Goal: Task Accomplishment & Management: Manage account settings

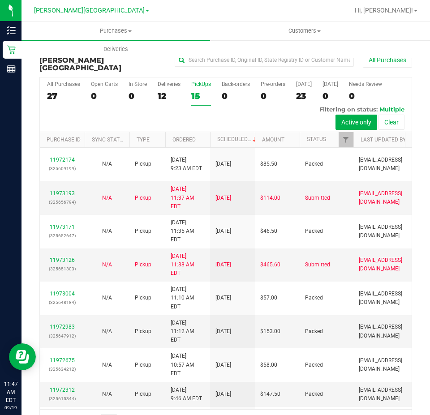
click at [194, 91] on div "15" at bounding box center [201, 96] width 20 height 10
click at [0, 0] on input "PickUps 15" at bounding box center [0, 0] width 0 height 0
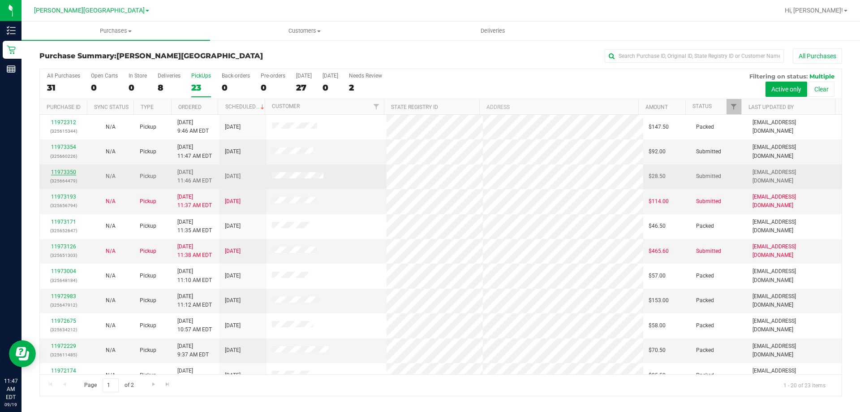
click at [62, 171] on link "11973350" at bounding box center [63, 172] width 25 height 6
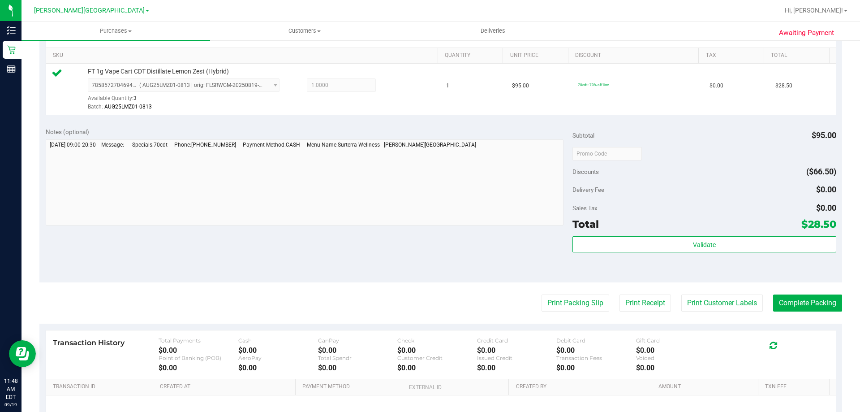
scroll to position [224, 0]
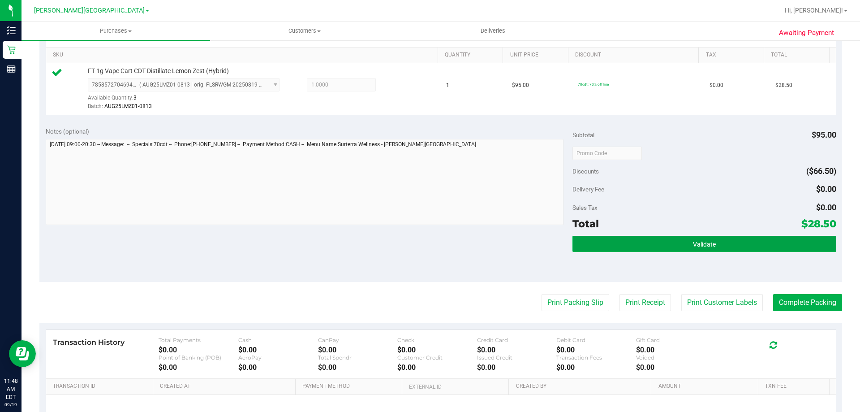
click at [636, 240] on button "Validate" at bounding box center [703, 244] width 263 height 16
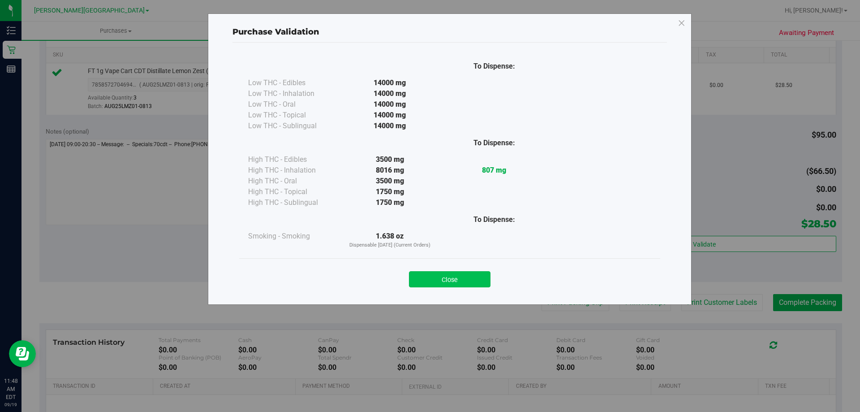
click at [443, 273] on button "Close" at bounding box center [450, 279] width 82 height 16
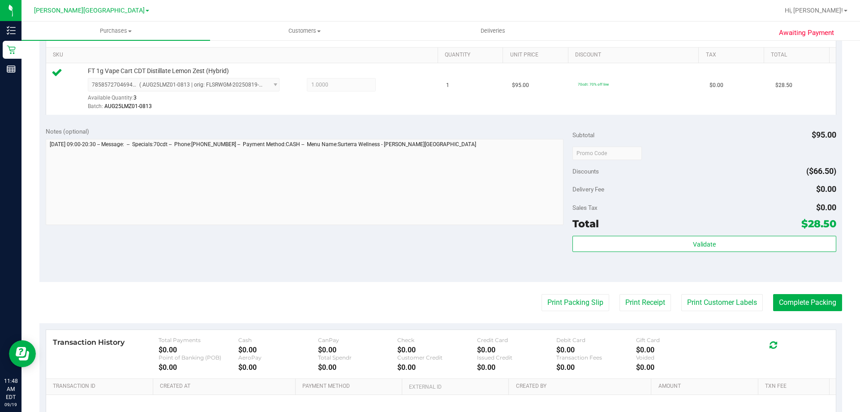
click at [579, 314] on purchase-details "Back Edit Purchase Cancel Purchase View Profile # 11973350 BioTrack ID: - Submi…" at bounding box center [440, 157] width 803 height 666
click at [575, 300] on button "Print Packing Slip" at bounding box center [575, 302] width 68 height 17
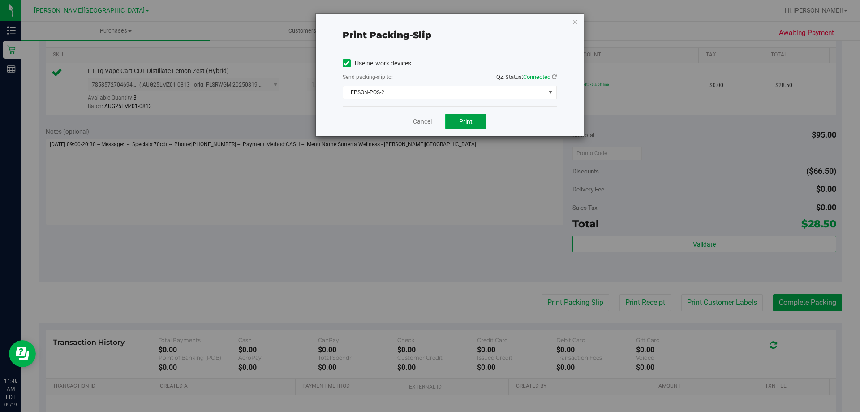
click at [464, 122] on span "Print" at bounding box center [465, 121] width 13 height 7
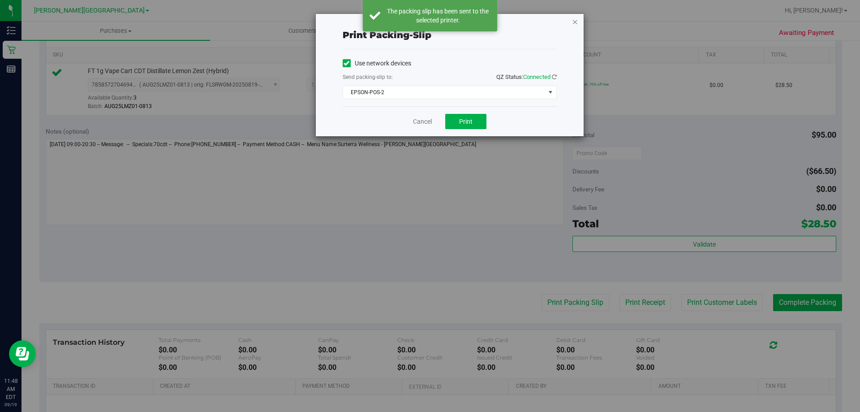
click at [574, 21] on icon "button" at bounding box center [575, 21] width 6 height 11
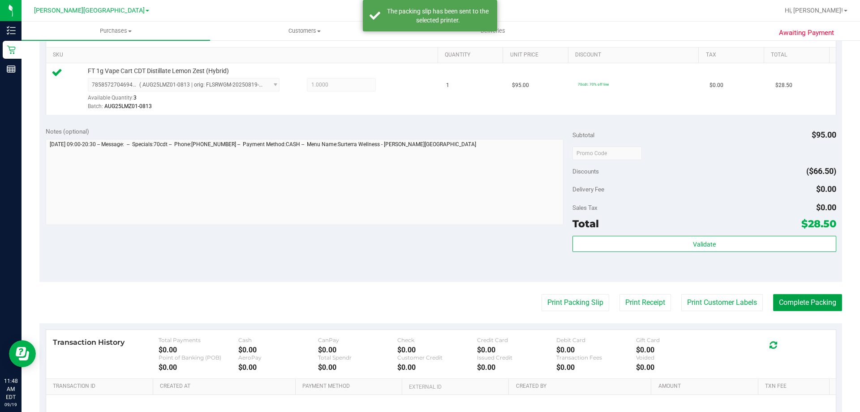
click at [790, 301] on button "Complete Packing" at bounding box center [807, 302] width 69 height 17
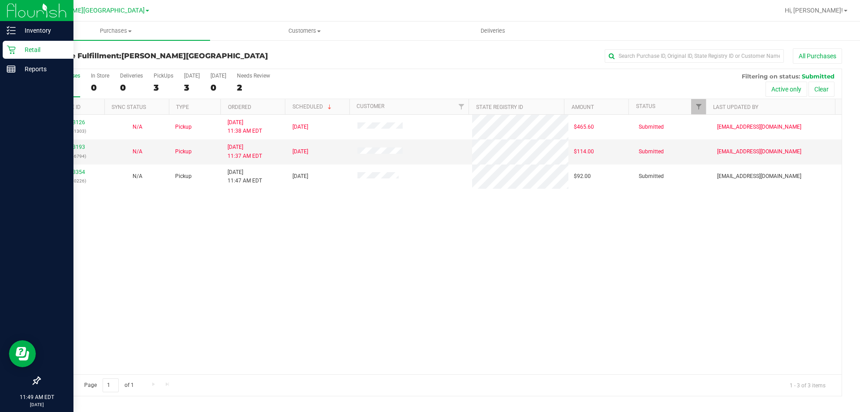
click at [38, 49] on p "Retail" at bounding box center [43, 49] width 54 height 11
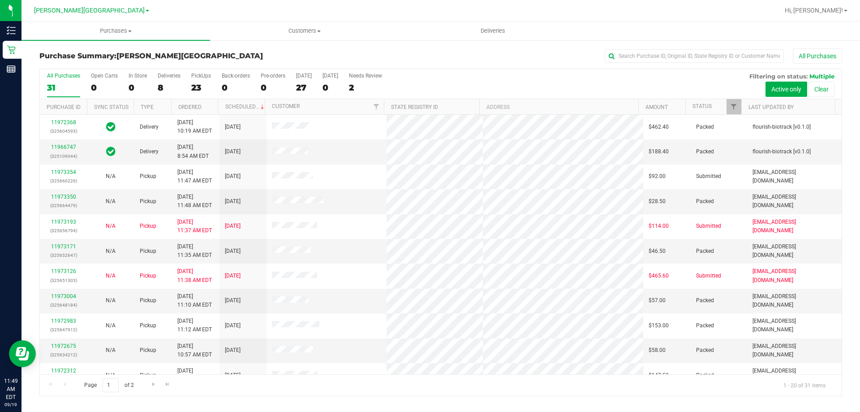
click at [197, 87] on div "23" at bounding box center [201, 87] width 20 height 10
click at [0, 0] on input "PickUps 23" at bounding box center [0, 0] width 0 height 0
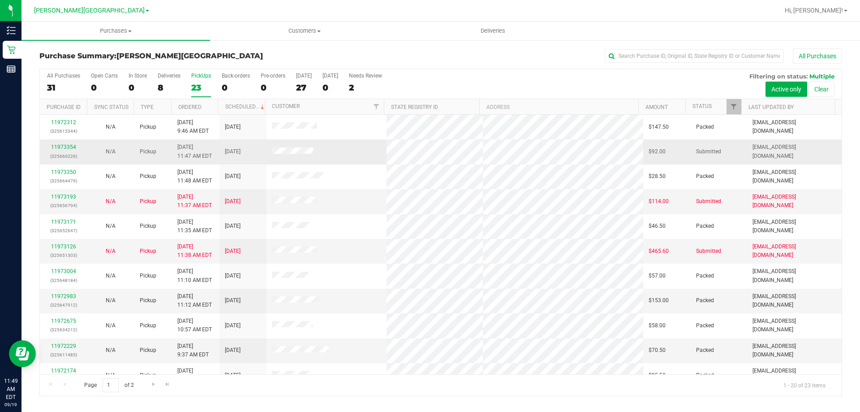
click at [60, 143] on div "11973354 (325660226)" at bounding box center [63, 151] width 36 height 17
click at [75, 147] on link "11973354" at bounding box center [63, 147] width 25 height 6
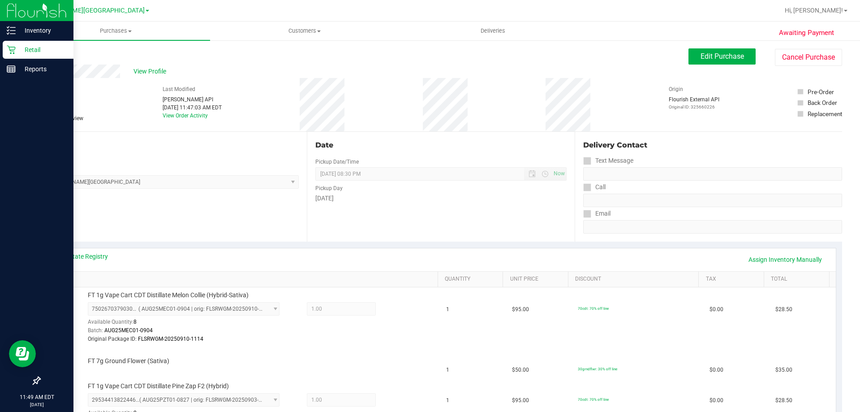
click at [40, 50] on p "Retail" at bounding box center [43, 49] width 54 height 11
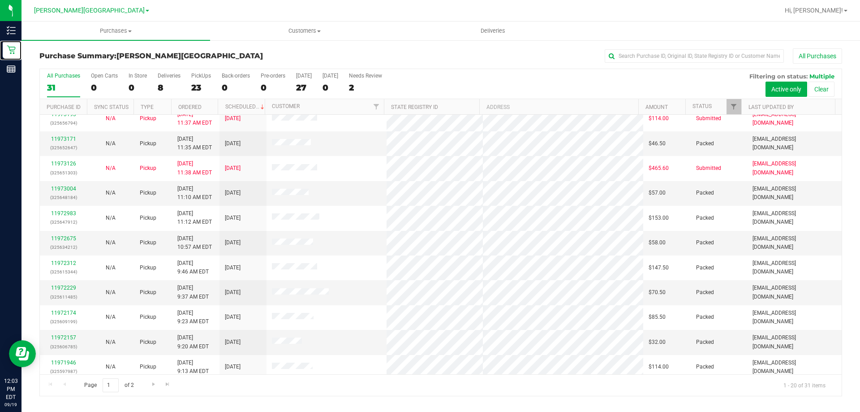
scroll to position [236, 0]
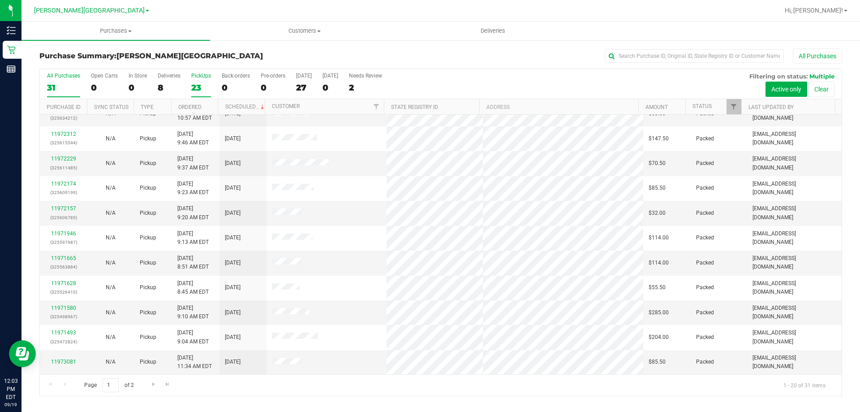
click at [197, 86] on div "23" at bounding box center [201, 87] width 20 height 10
click at [0, 0] on input "PickUps 23" at bounding box center [0, 0] width 0 height 0
click at [195, 88] on div "23" at bounding box center [201, 87] width 20 height 10
click at [0, 0] on input "PickUps 23" at bounding box center [0, 0] width 0 height 0
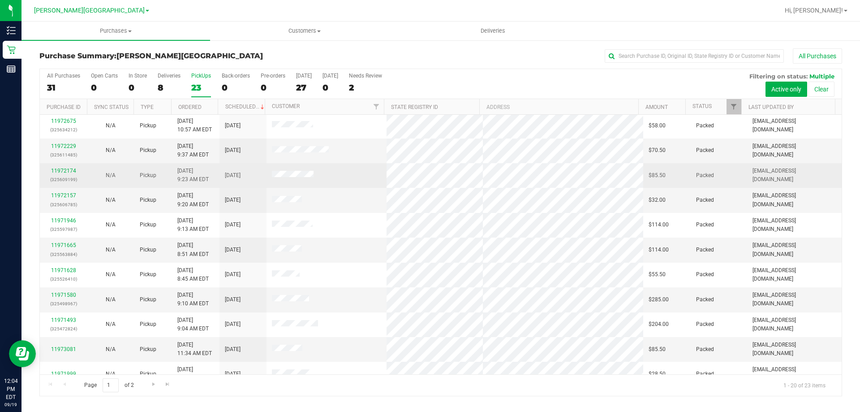
scroll to position [224, 0]
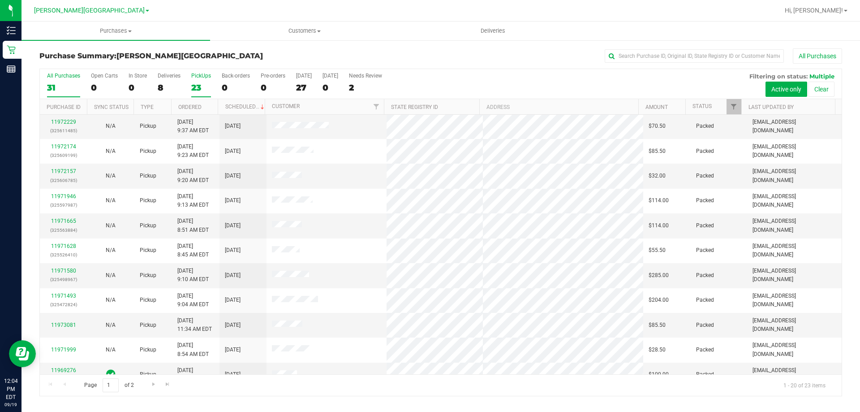
click at [47, 86] on div "31" at bounding box center [63, 87] width 33 height 10
click at [0, 0] on input "All Purchases 31" at bounding box center [0, 0] width 0 height 0
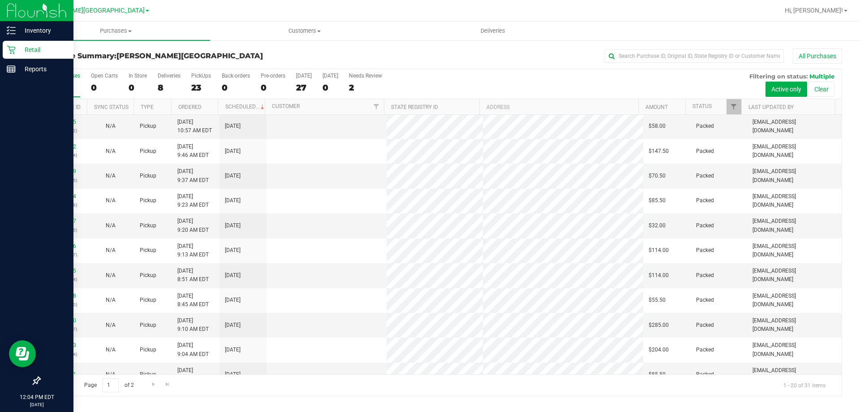
scroll to position [0, 0]
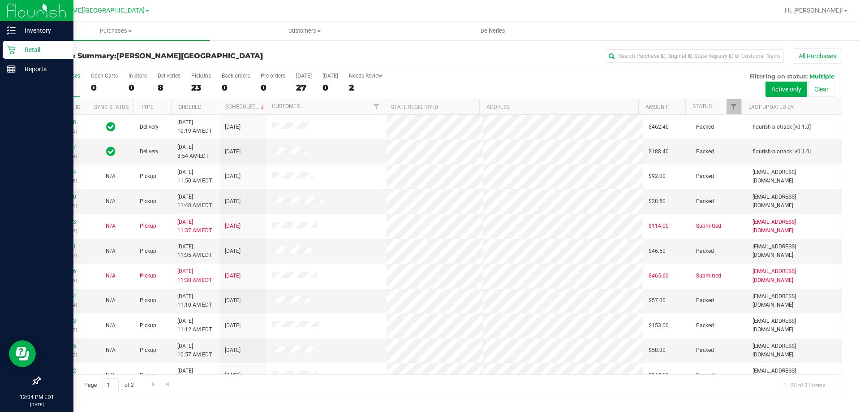
click at [47, 51] on p "Retail" at bounding box center [43, 49] width 54 height 11
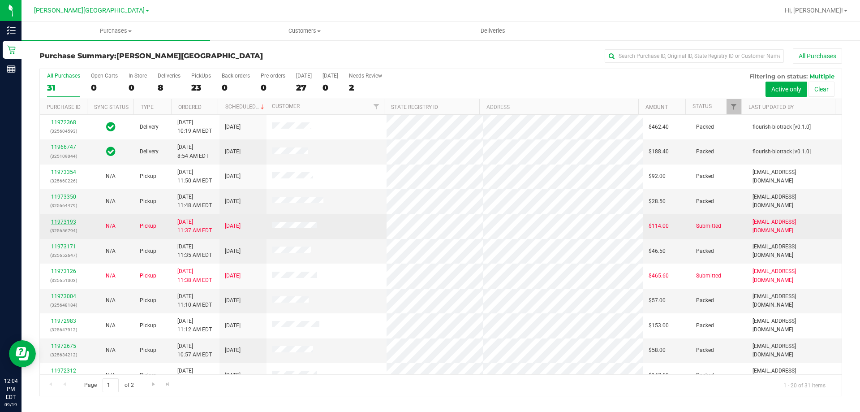
click at [62, 219] on link "11973193" at bounding box center [63, 222] width 25 height 6
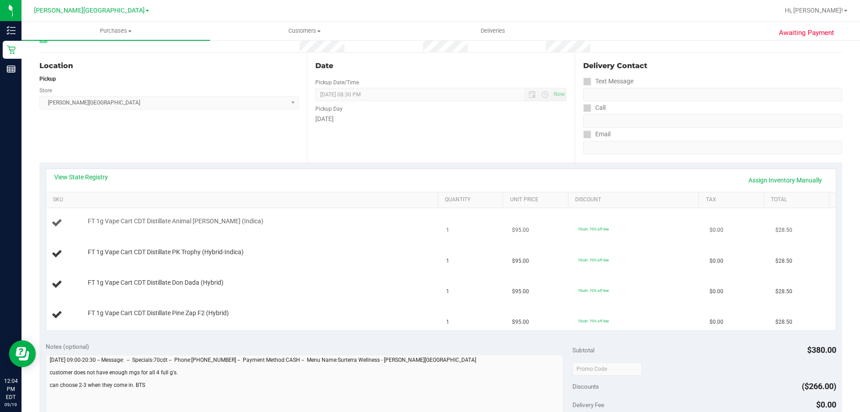
scroll to position [90, 0]
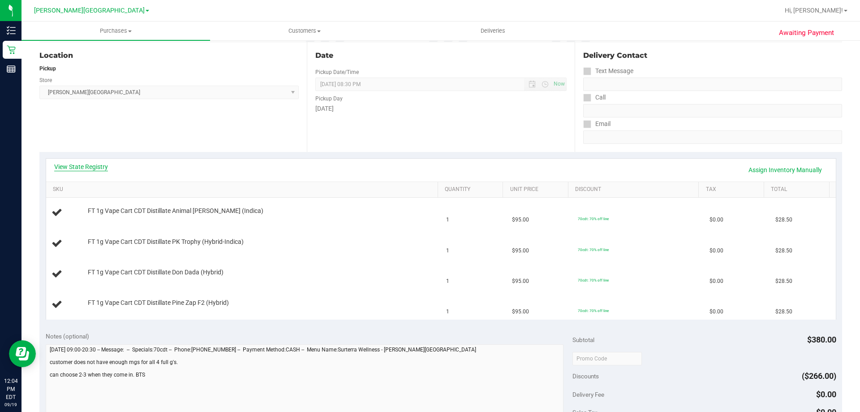
click at [92, 169] on link "View State Registry" at bounding box center [81, 166] width 54 height 9
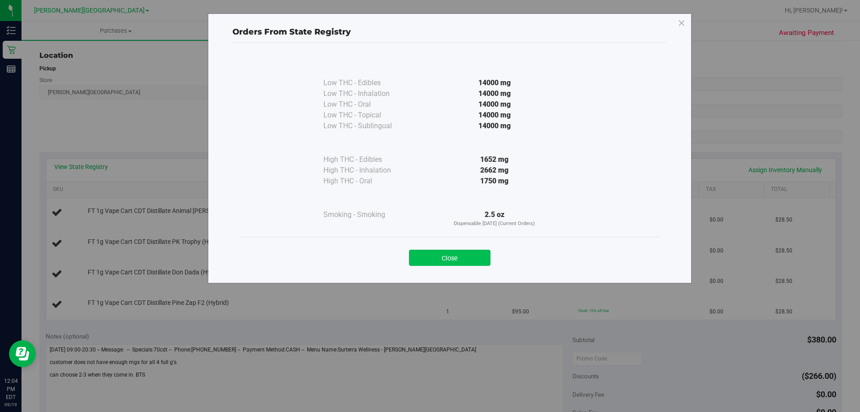
click at [446, 256] on button "Close" at bounding box center [450, 257] width 82 height 16
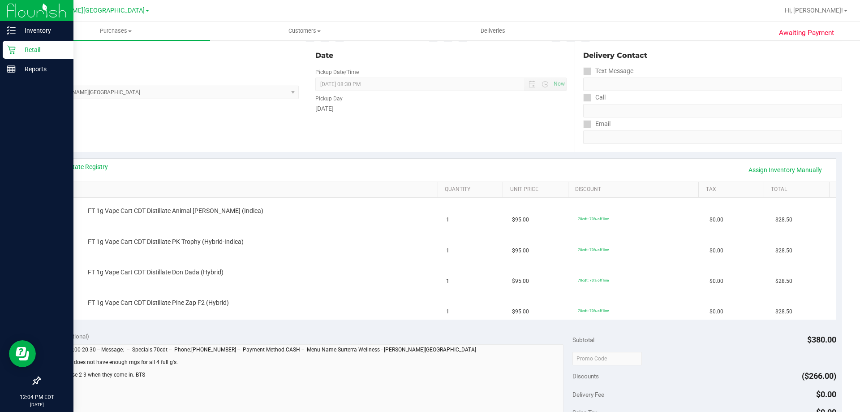
click at [15, 49] on icon at bounding box center [11, 49] width 9 height 9
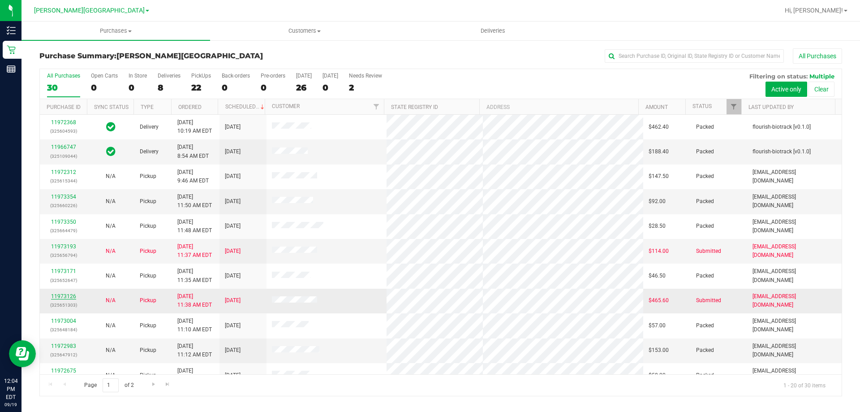
click at [63, 296] on link "11973126" at bounding box center [63, 296] width 25 height 6
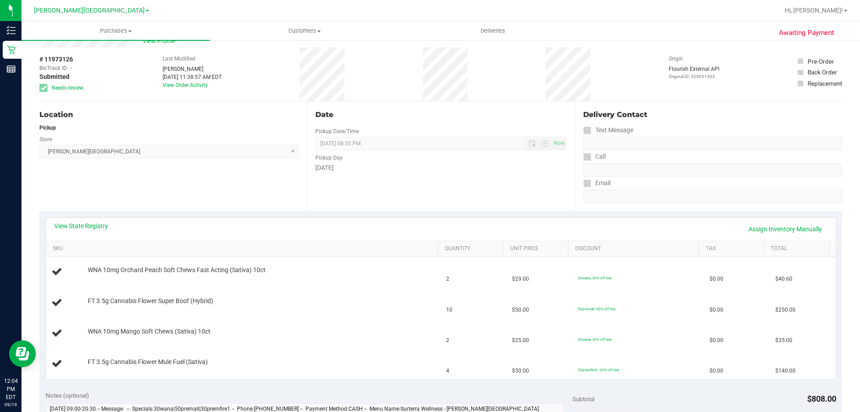
scroll to position [45, 0]
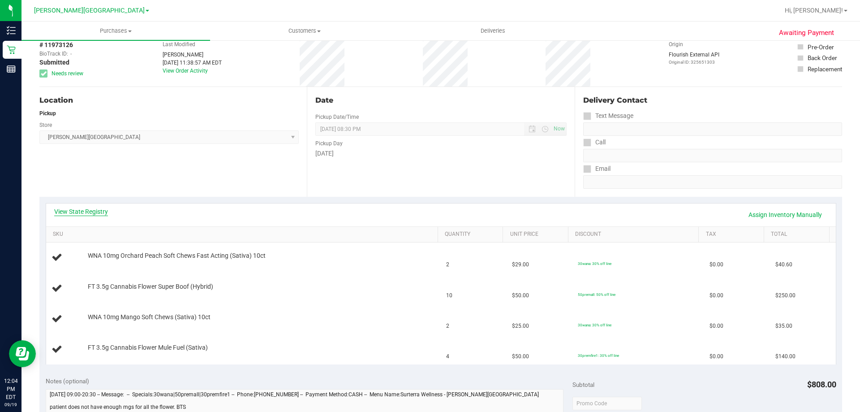
click at [87, 211] on link "View State Registry" at bounding box center [81, 211] width 54 height 9
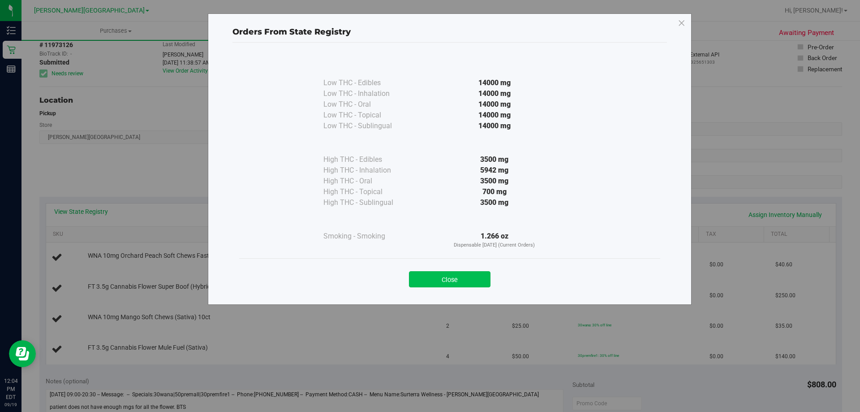
click at [448, 281] on button "Close" at bounding box center [450, 279] width 82 height 16
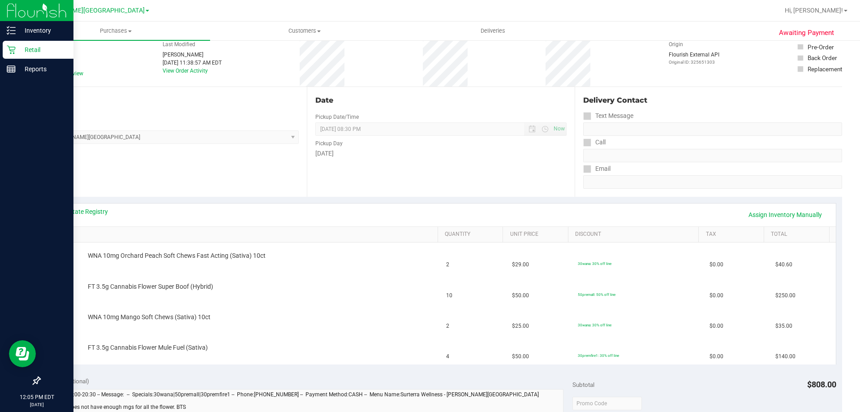
click at [38, 53] on p "Retail" at bounding box center [43, 49] width 54 height 11
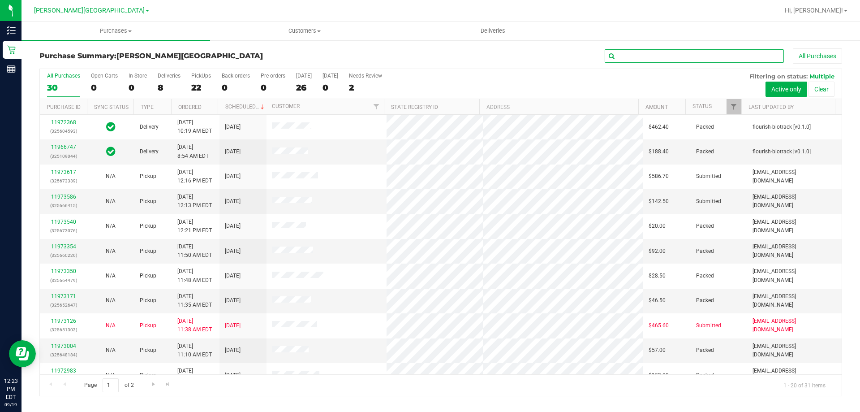
click at [645, 56] on input "text" at bounding box center [694, 55] width 179 height 13
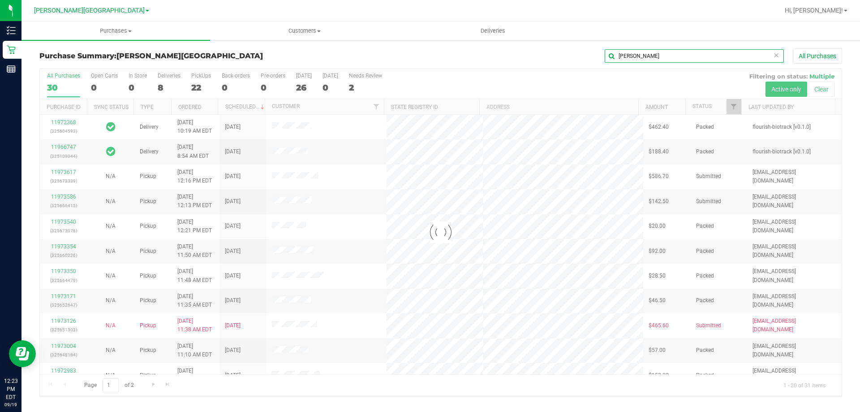
type input "michael logan"
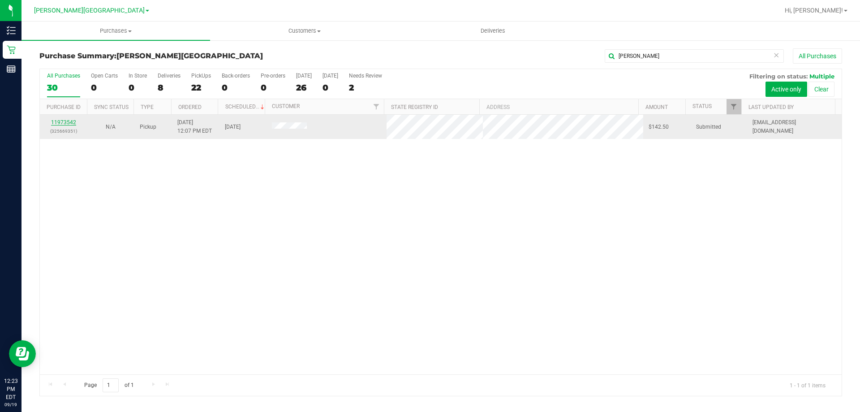
click at [69, 121] on link "11973542" at bounding box center [63, 122] width 25 height 6
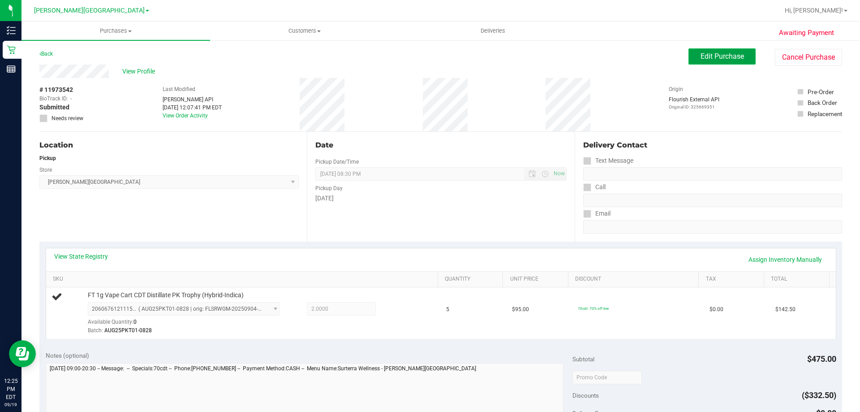
click at [726, 55] on span "Edit Purchase" at bounding box center [721, 56] width 43 height 9
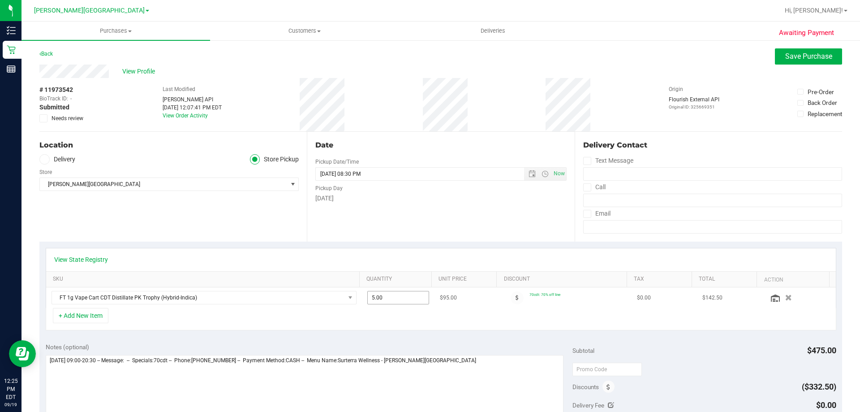
click at [386, 301] on span "5.00 5" at bounding box center [398, 297] width 62 height 13
type input "2"
type input "2.00"
click at [375, 323] on div "+ Add New Item" at bounding box center [441, 319] width 790 height 22
click at [383, 301] on span "2.00 2" at bounding box center [398, 297] width 62 height 13
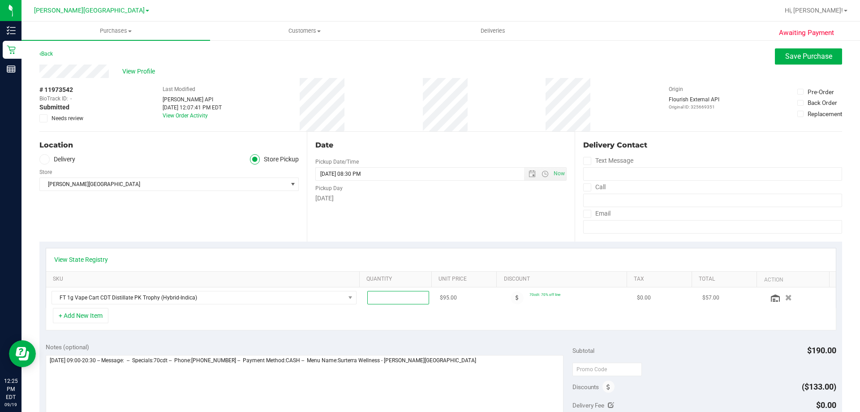
type input "3"
type input "3.00"
click at [344, 319] on div "+ Add New Item" at bounding box center [441, 319] width 790 height 22
click at [71, 314] on button "+ Add New Item" at bounding box center [81, 315] width 56 height 15
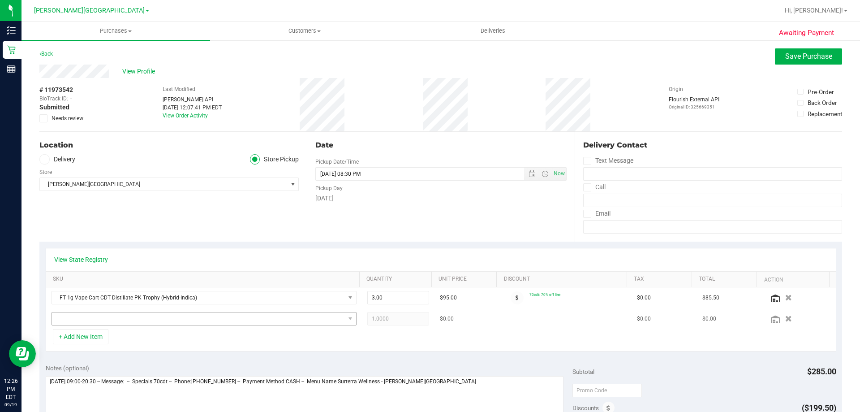
click at [53, 329] on button "+ Add New Item" at bounding box center [81, 336] width 56 height 15
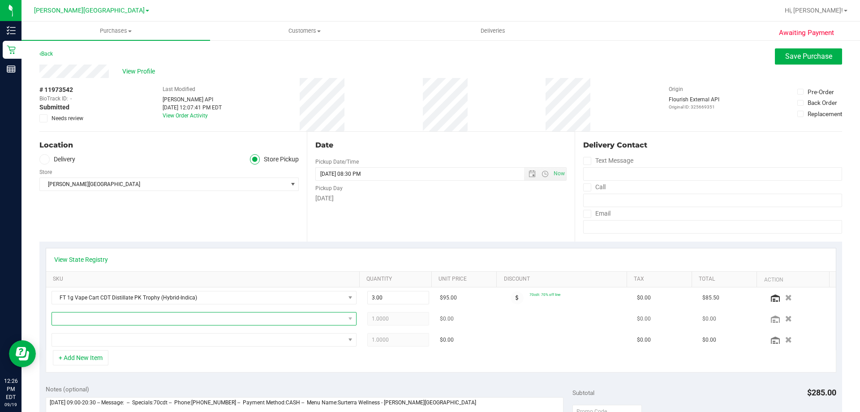
click at [85, 321] on span "NO DATA FOUND" at bounding box center [198, 318] width 293 height 13
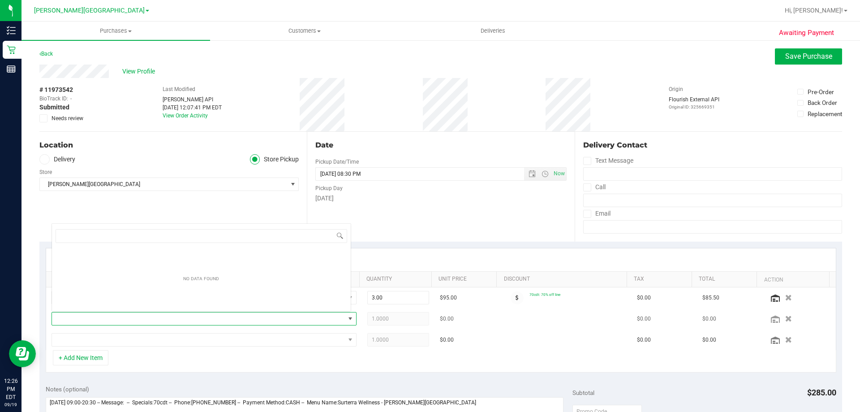
scroll to position [13, 297]
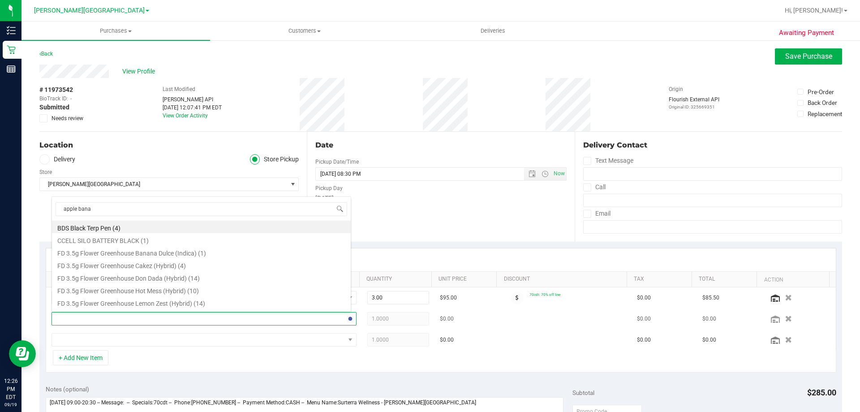
type input "apple banan"
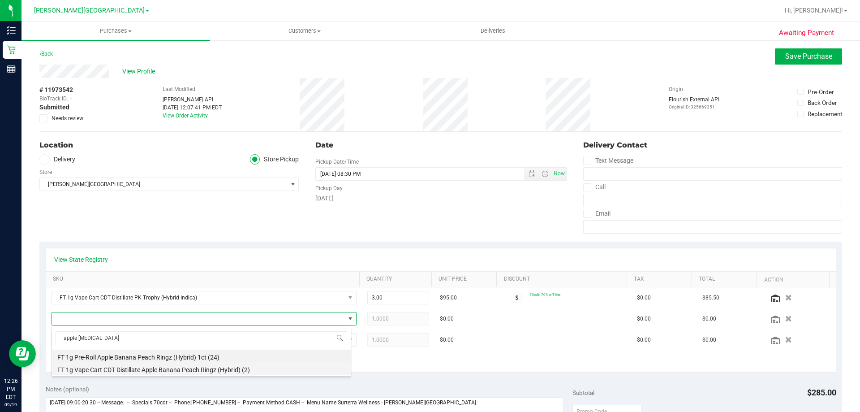
click at [183, 366] on li "FT 1g Vape Cart CDT Distillate Apple Banana Peach Ringz (Hybrid) (2)" at bounding box center [201, 368] width 299 height 13
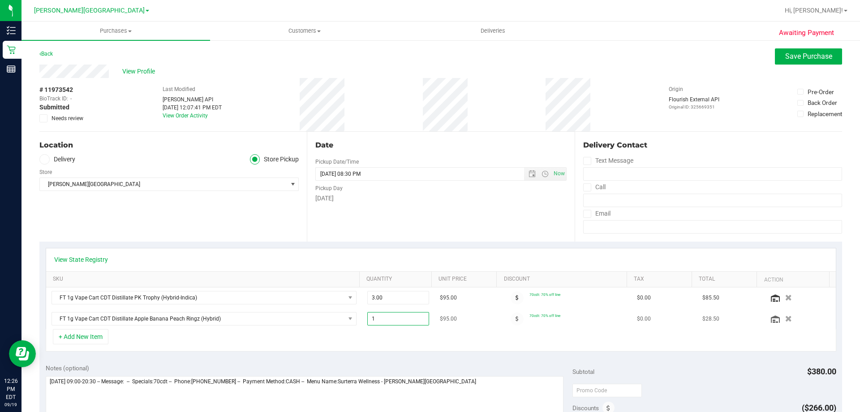
click at [385, 314] on span "1.00 1" at bounding box center [398, 318] width 62 height 13
type input "2"
type input "2.00"
click at [417, 338] on div "+ Add New Item" at bounding box center [441, 340] width 790 height 22
click at [792, 56] on span "Save Purchase" at bounding box center [808, 56] width 47 height 9
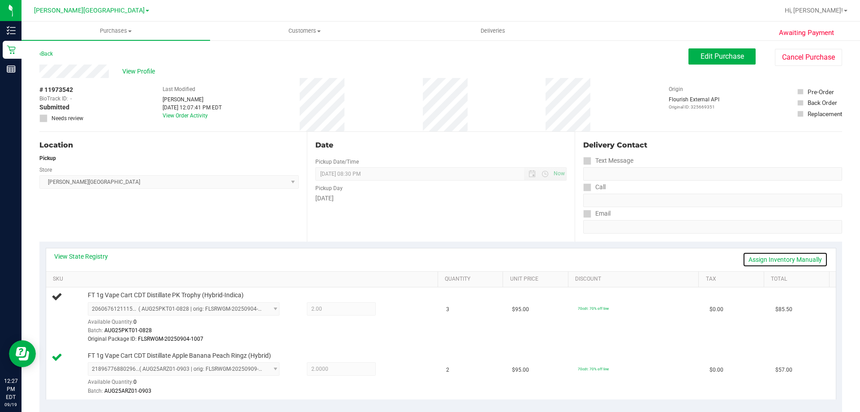
click at [765, 259] on link "Assign Inventory Manually" at bounding box center [785, 259] width 85 height 15
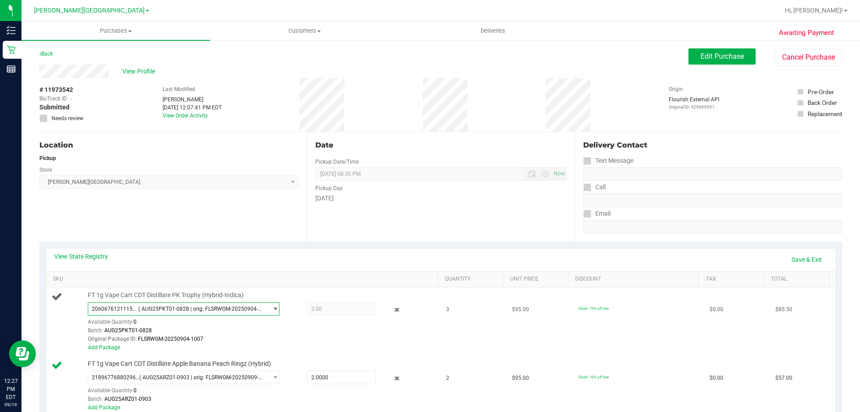
click at [251, 308] on span "( AUG25PKT01-0828 | orig: FLSRWGM-20250904-1007 )" at bounding box center [201, 308] width 126 height 6
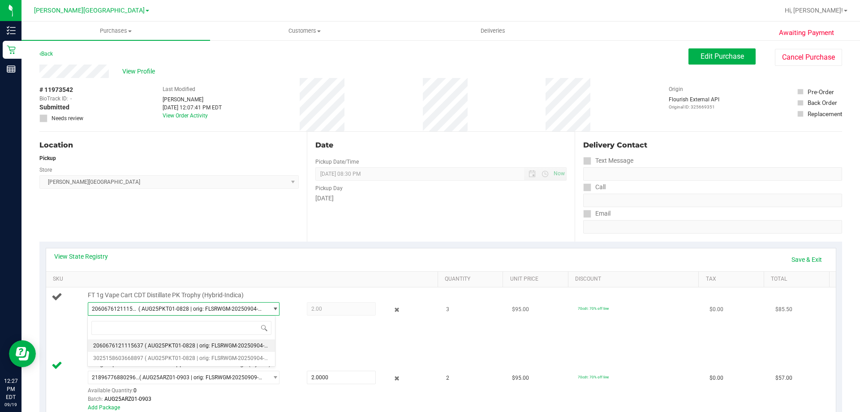
click at [306, 325] on div "2060676121115637 ( AUG25PKT01-0828 | orig: FLSRWGM-20250904-1007 ) 206067612111…" at bounding box center [261, 323] width 346 height 42
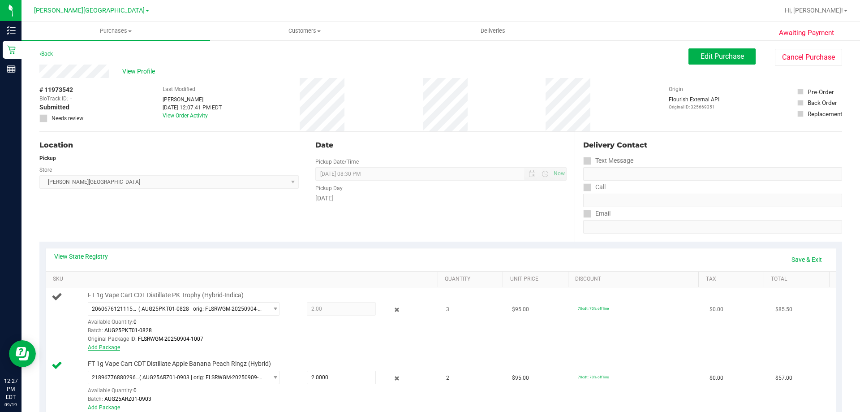
click at [111, 347] on link "Add Package" at bounding box center [104, 347] width 32 height 6
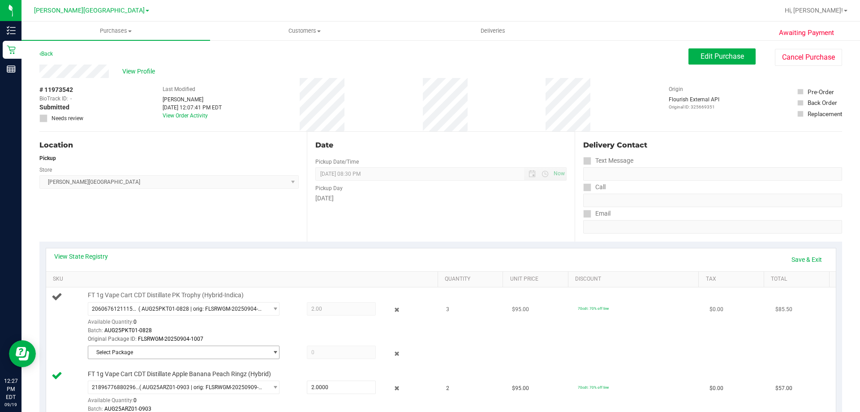
click at [169, 351] on span "Select Package" at bounding box center [178, 352] width 180 height 13
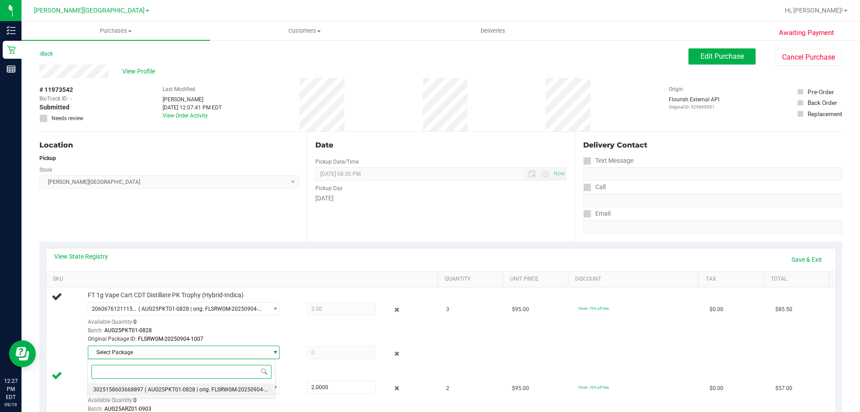
click at [140, 392] on span "3025158603668897" at bounding box center [118, 389] width 50 height 6
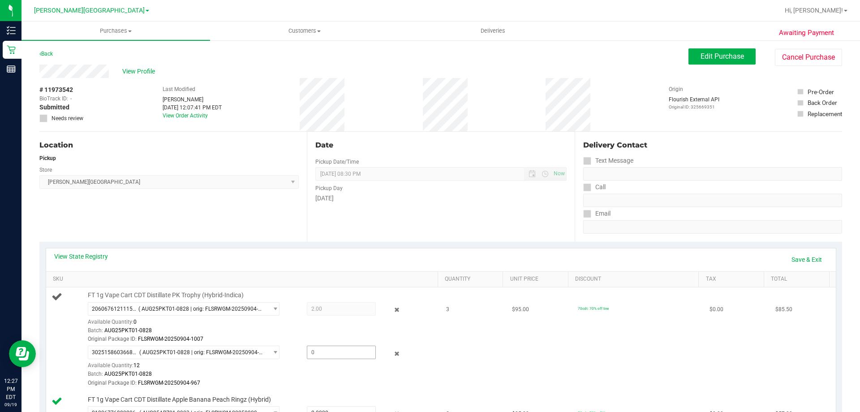
click at [313, 352] on span at bounding box center [341, 351] width 69 height 13
type input "1"
type input "1.0000"
click at [292, 377] on div "Batch: AUG25PKT01-0828" at bounding box center [261, 373] width 346 height 9
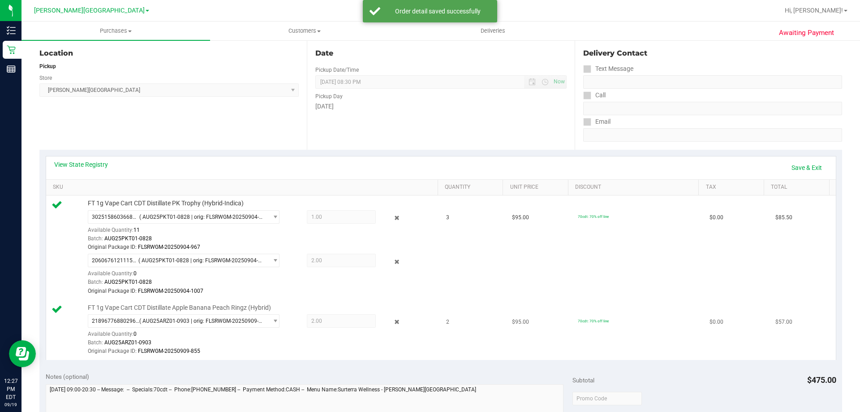
scroll to position [179, 0]
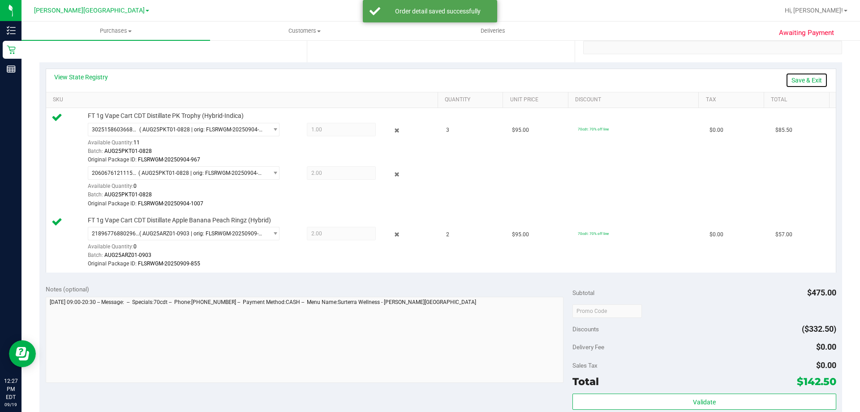
click at [803, 77] on link "Save & Exit" at bounding box center [807, 80] width 42 height 15
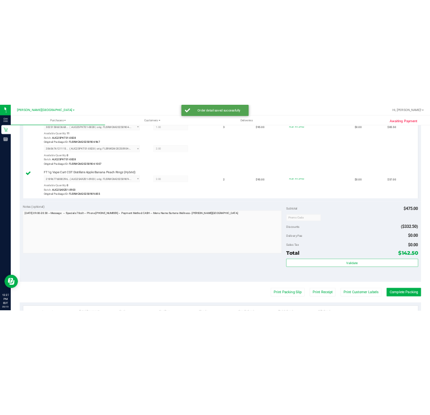
scroll to position [358, 0]
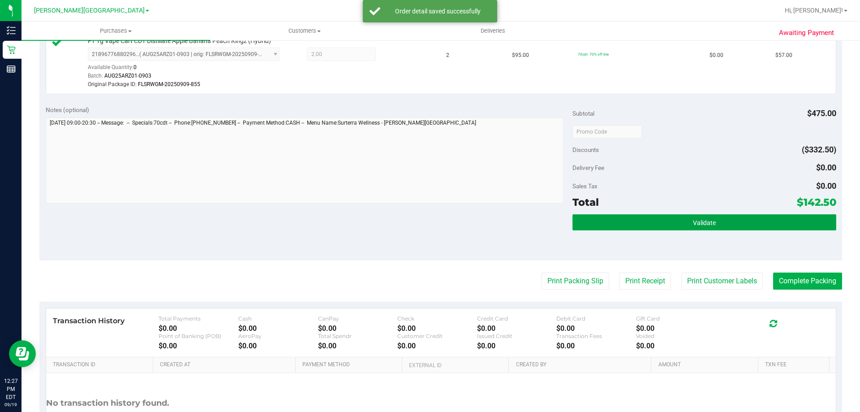
click at [693, 227] on button "Validate" at bounding box center [703, 222] width 263 height 16
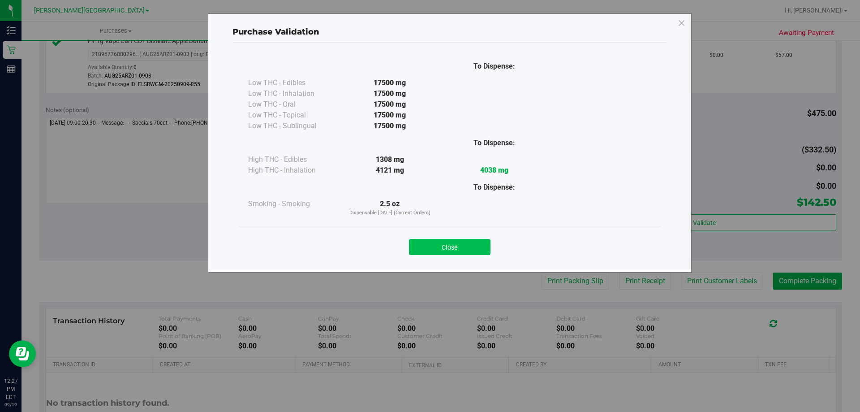
click at [435, 239] on button "Close" at bounding box center [450, 247] width 82 height 16
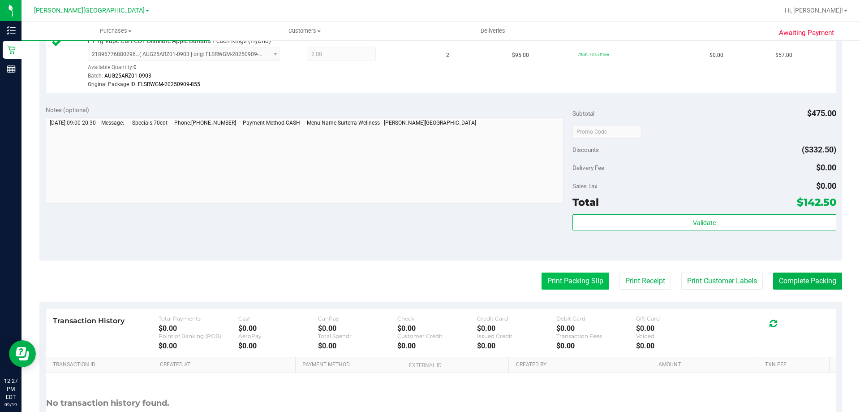
click at [564, 275] on button "Print Packing Slip" at bounding box center [575, 280] width 68 height 17
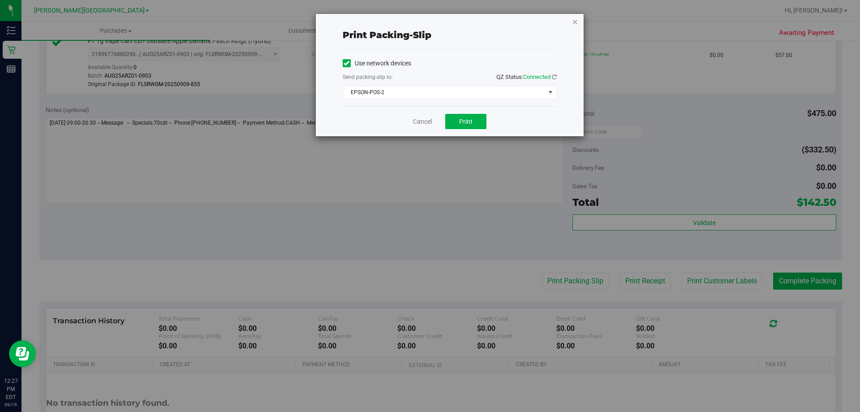
click at [577, 19] on icon "button" at bounding box center [575, 21] width 6 height 11
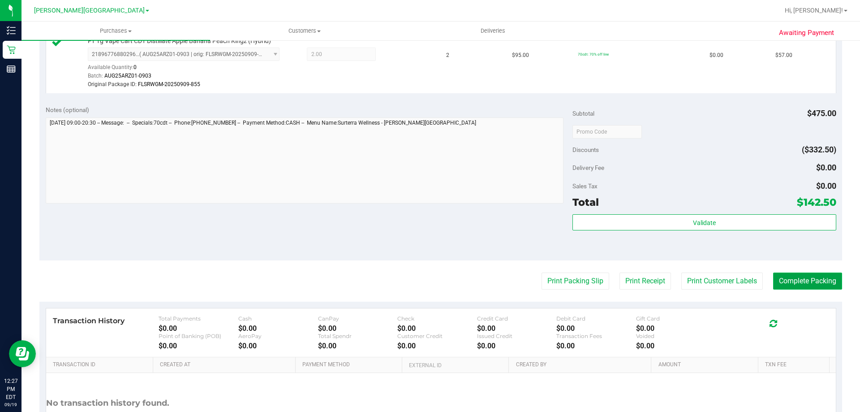
click at [825, 279] on button "Complete Packing" at bounding box center [807, 280] width 69 height 17
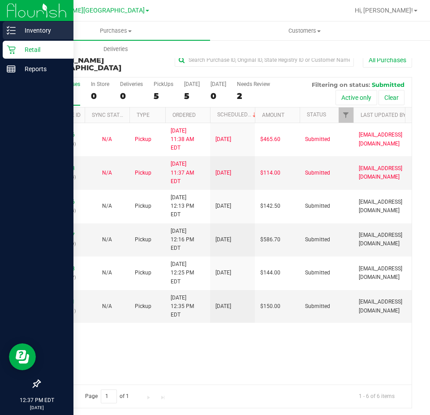
click at [25, 32] on p "Inventory" at bounding box center [43, 30] width 54 height 11
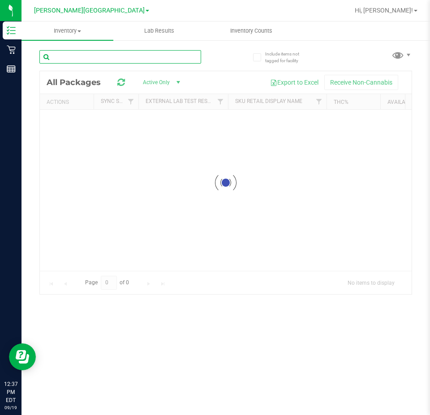
click at [87, 57] on input "text" at bounding box center [120, 56] width 162 height 13
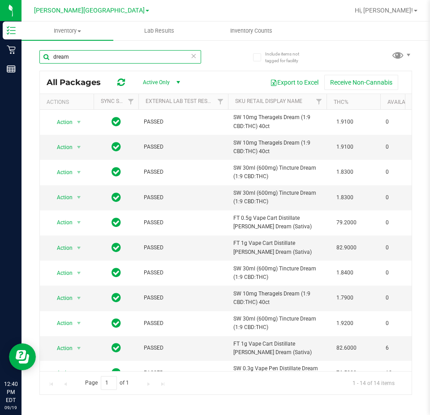
type input "dream"
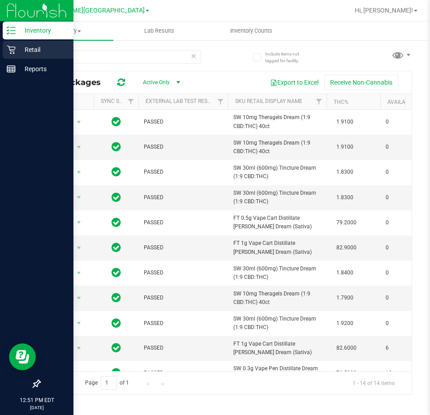
click at [35, 52] on p "Retail" at bounding box center [43, 49] width 54 height 11
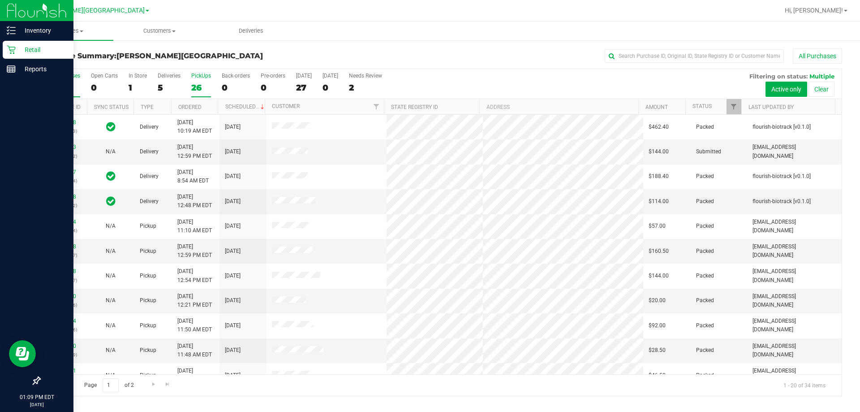
click at [198, 87] on div "26" at bounding box center [201, 87] width 20 height 10
click at [0, 0] on input "PickUps 26" at bounding box center [0, 0] width 0 height 0
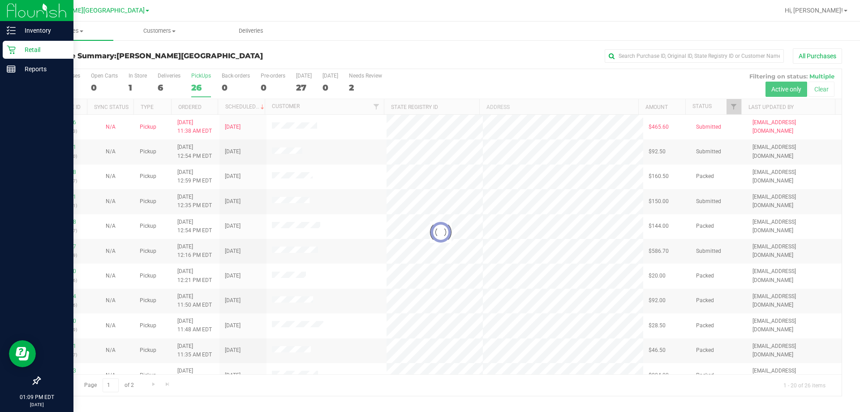
click at [62, 245] on div at bounding box center [441, 232] width 802 height 326
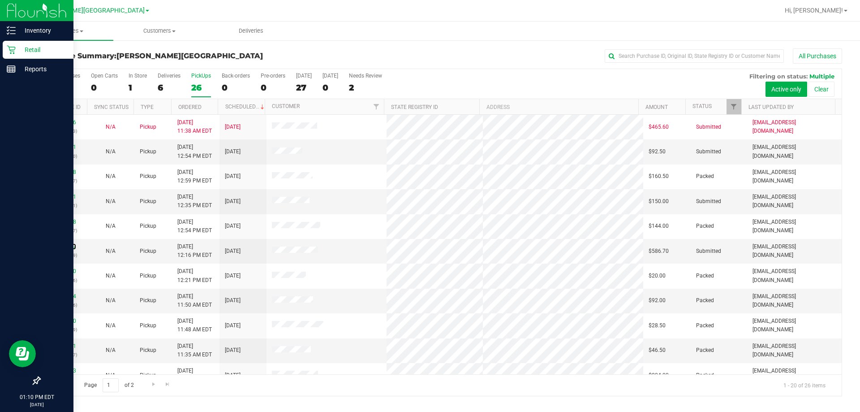
click at [62, 245] on link "11973617" at bounding box center [63, 246] width 25 height 6
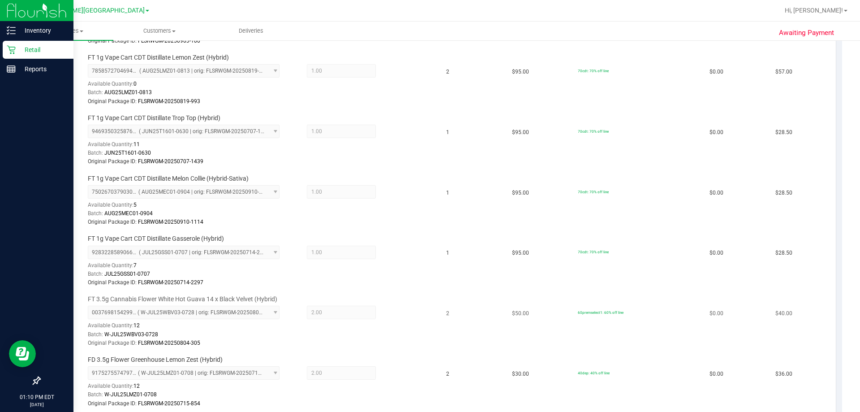
scroll to position [90, 0]
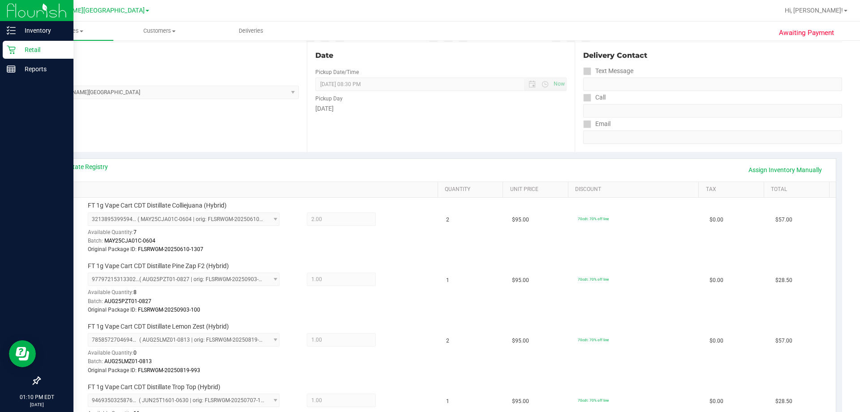
click at [17, 50] on p "Retail" at bounding box center [43, 49] width 54 height 11
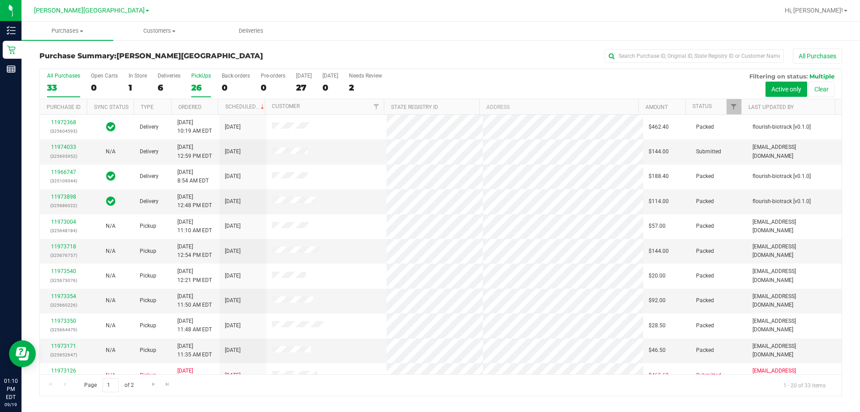
click at [202, 87] on div "26" at bounding box center [201, 87] width 20 height 10
click at [0, 0] on input "PickUps 26" at bounding box center [0, 0] width 0 height 0
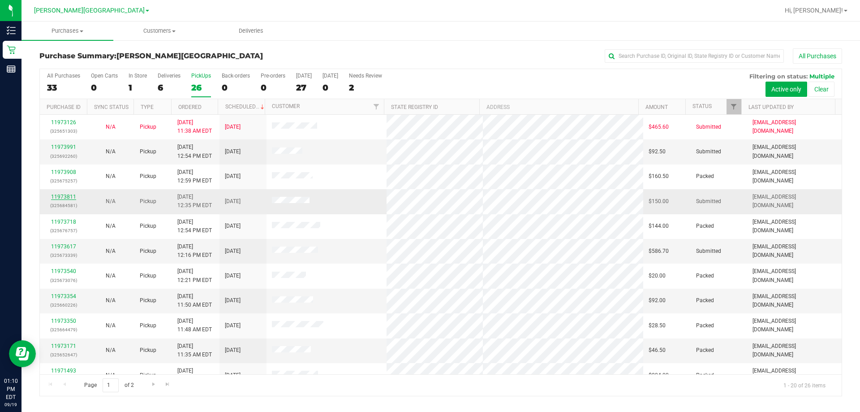
click at [67, 195] on link "11973811" at bounding box center [63, 196] width 25 height 6
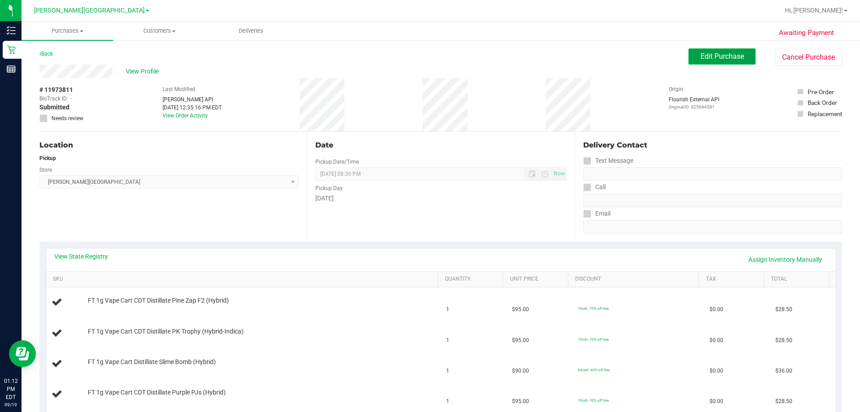
click at [718, 51] on button "Edit Purchase" at bounding box center [721, 56] width 67 height 16
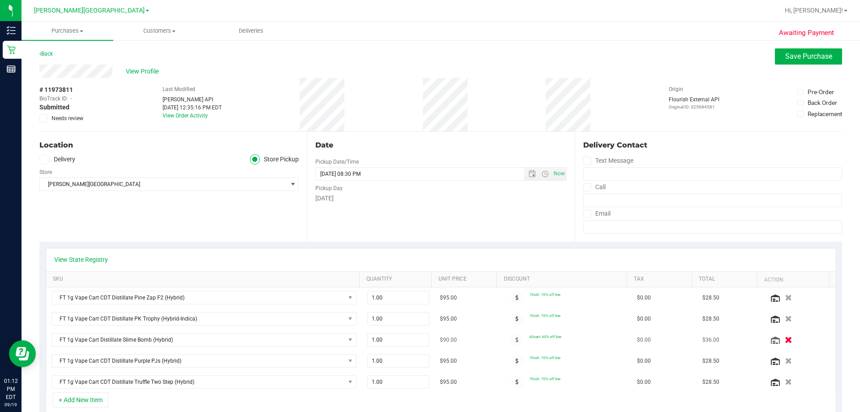
click at [785, 340] on icon "button" at bounding box center [789, 339] width 8 height 7
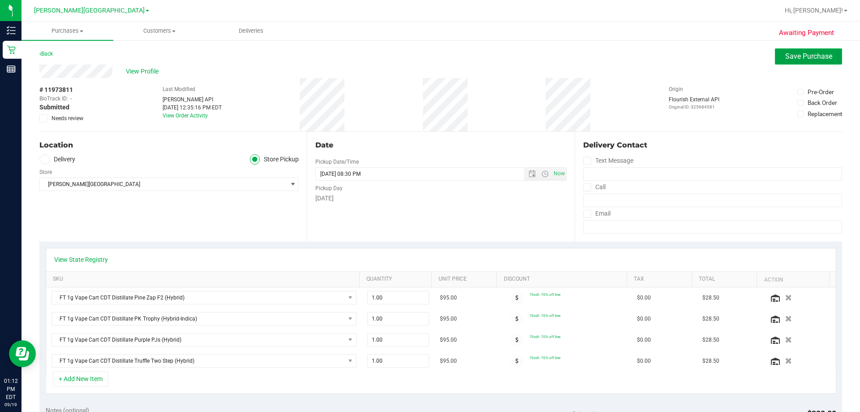
click at [795, 60] on button "Save Purchase" at bounding box center [808, 56] width 67 height 16
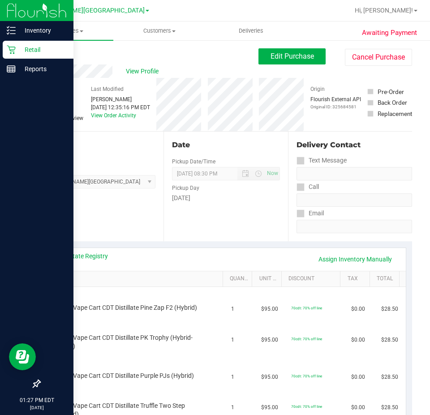
click at [21, 44] on div "Retail" at bounding box center [38, 50] width 71 height 18
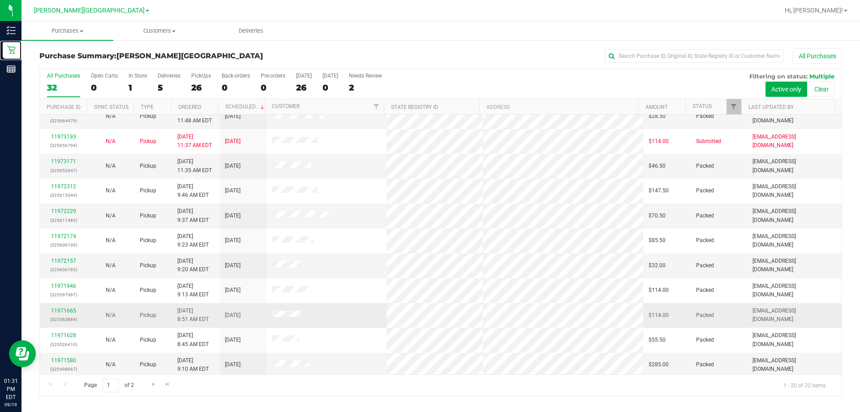
scroll to position [236, 0]
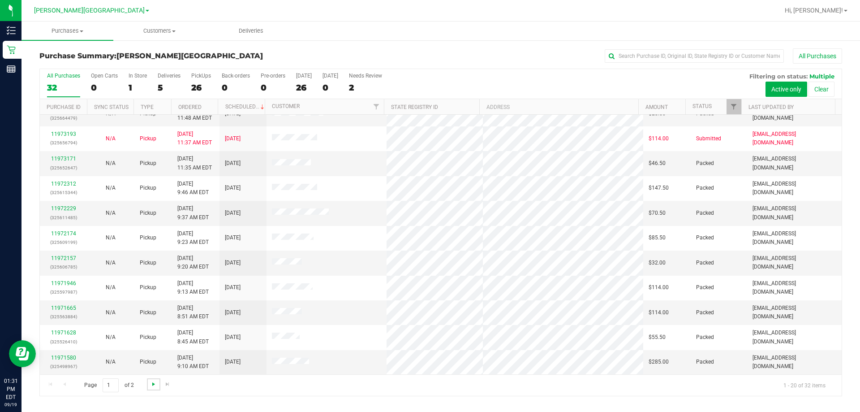
click at [155, 384] on span "Go to the next page" at bounding box center [153, 383] width 7 height 7
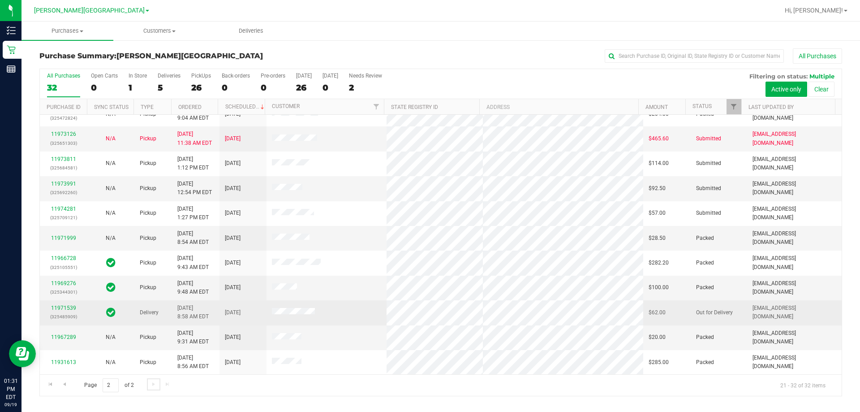
scroll to position [0, 0]
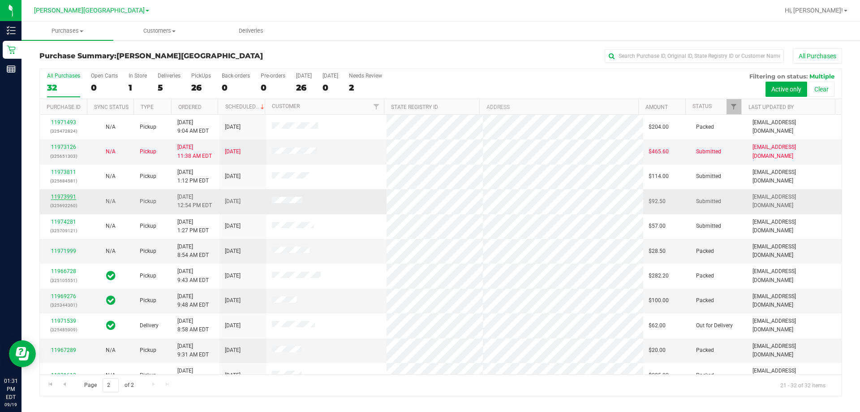
click at [58, 196] on link "11973991" at bounding box center [63, 196] width 25 height 6
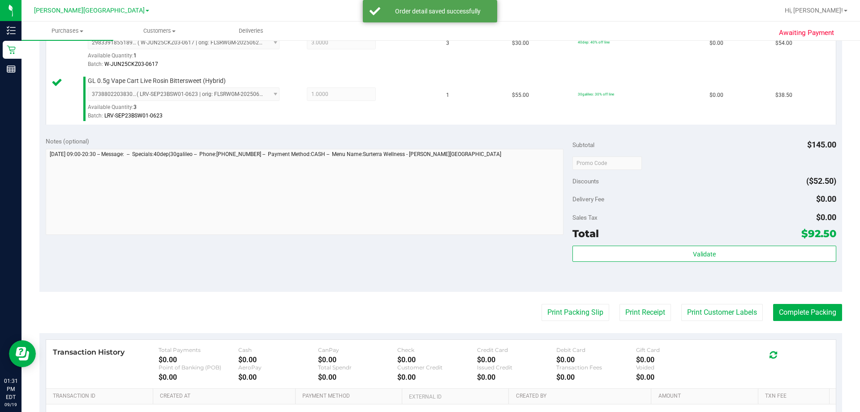
scroll to position [269, 0]
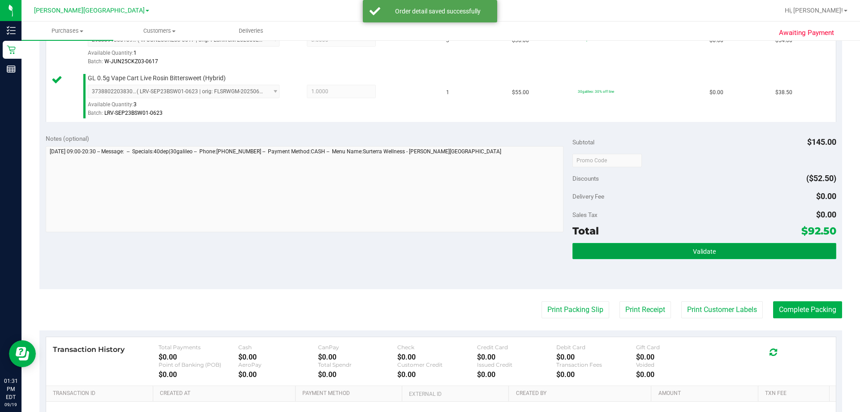
click at [705, 244] on button "Validate" at bounding box center [703, 251] width 263 height 16
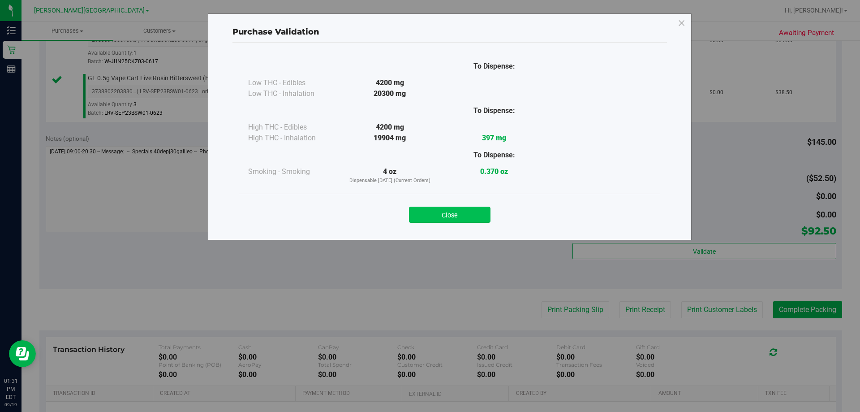
click at [473, 215] on button "Close" at bounding box center [450, 214] width 82 height 16
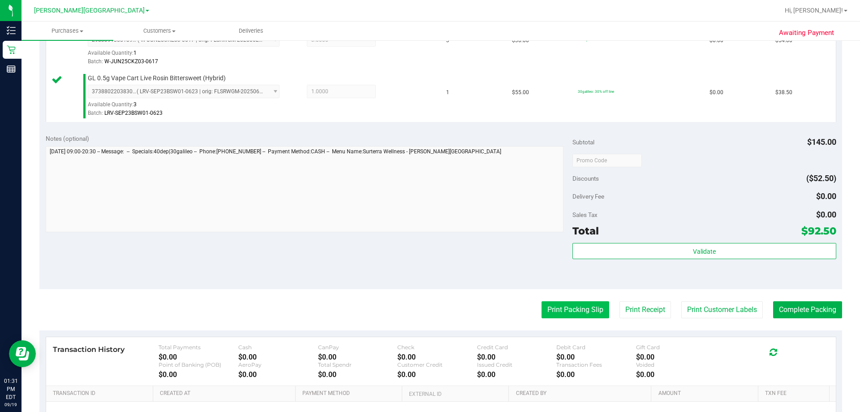
click at [562, 314] on button "Print Packing Slip" at bounding box center [575, 309] width 68 height 17
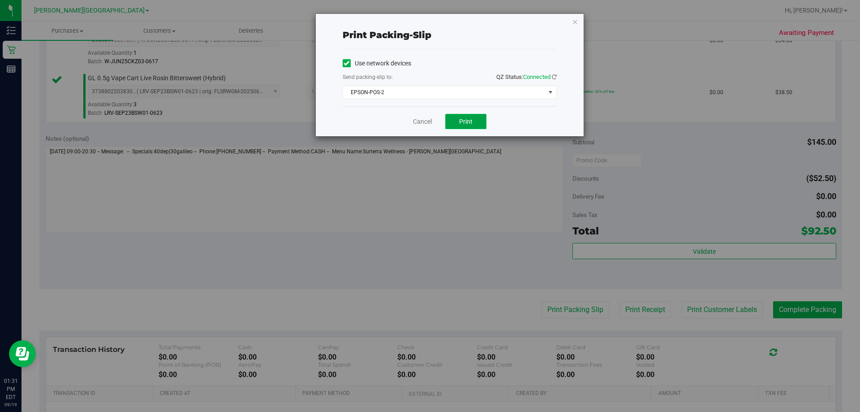
click at [465, 127] on button "Print" at bounding box center [465, 121] width 41 height 15
click at [576, 23] on icon "button" at bounding box center [575, 21] width 6 height 11
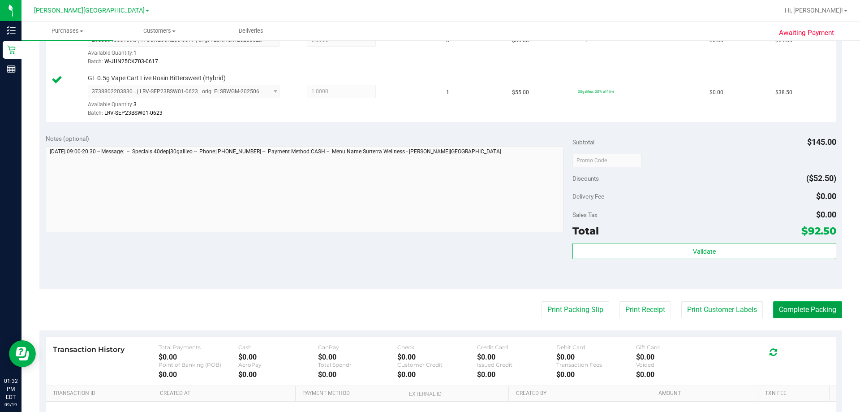
click at [812, 311] on button "Complete Packing" at bounding box center [807, 309] width 69 height 17
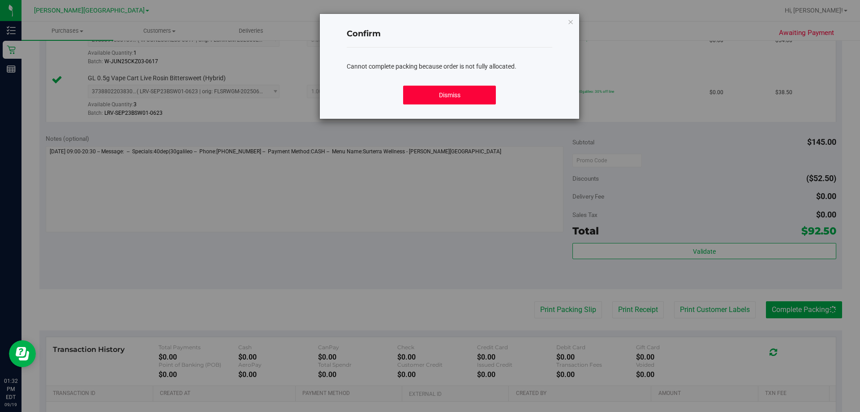
click at [425, 103] on button "Dismiss" at bounding box center [449, 95] width 92 height 19
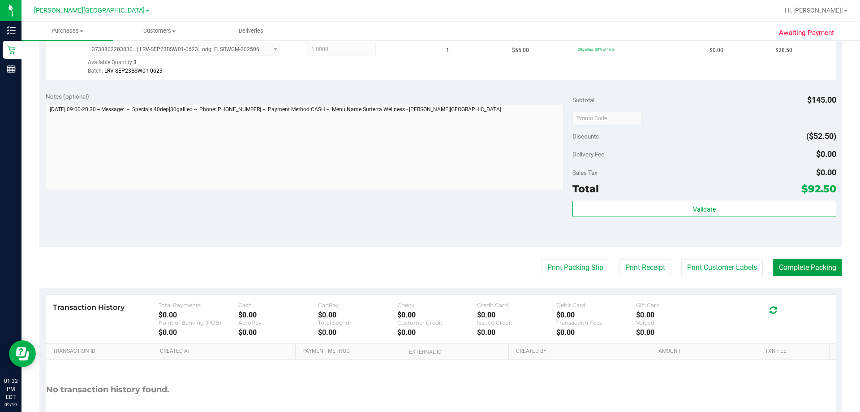
scroll to position [314, 0]
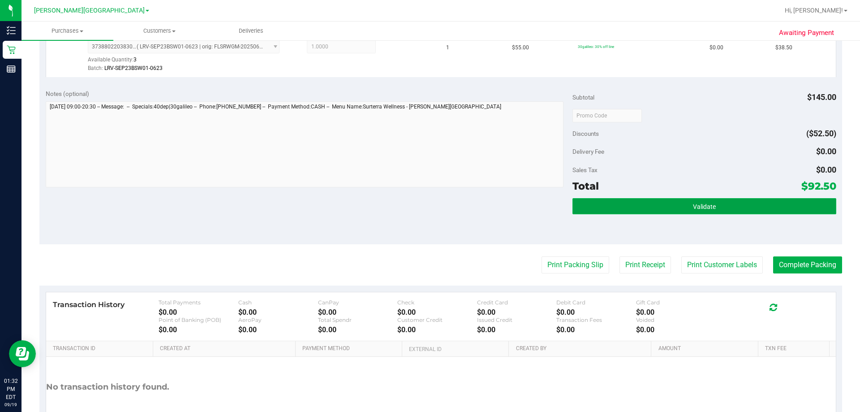
click at [631, 204] on button "Validate" at bounding box center [703, 206] width 263 height 16
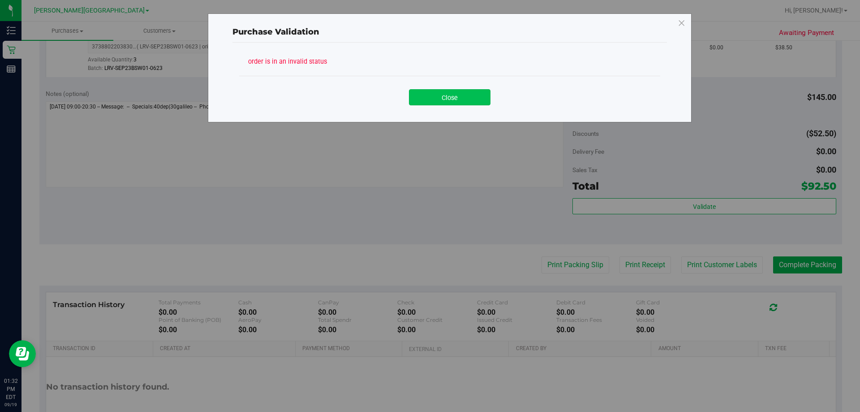
click at [445, 102] on button "Close" at bounding box center [450, 97] width 82 height 16
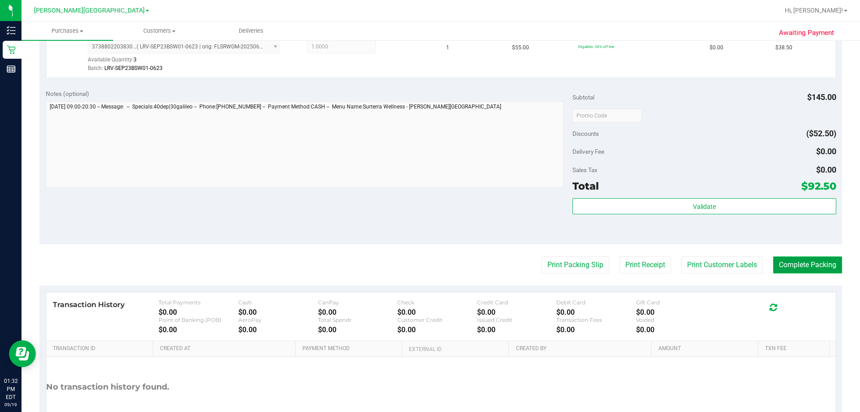
click at [790, 268] on button "Complete Packing" at bounding box center [807, 264] width 69 height 17
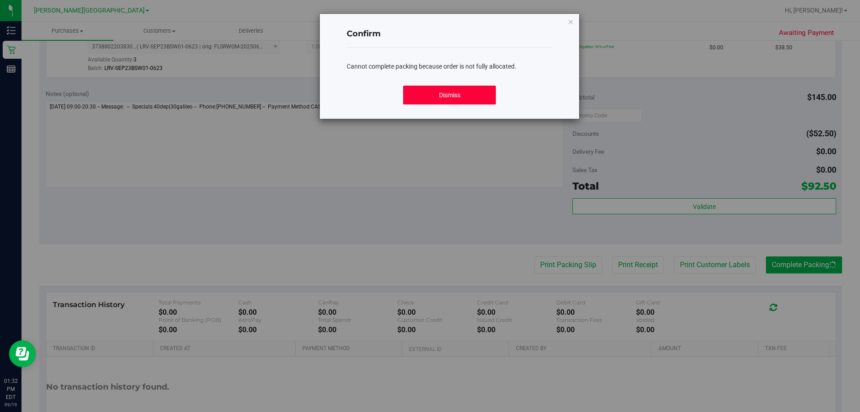
click at [451, 98] on button "Dismiss" at bounding box center [449, 95] width 92 height 19
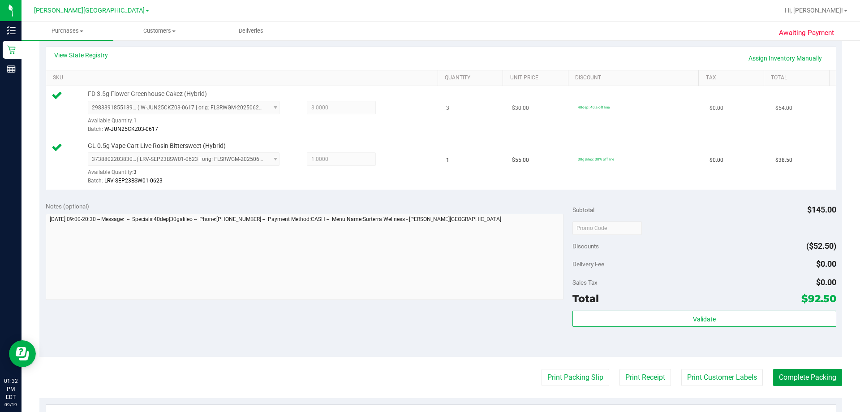
scroll to position [45, 0]
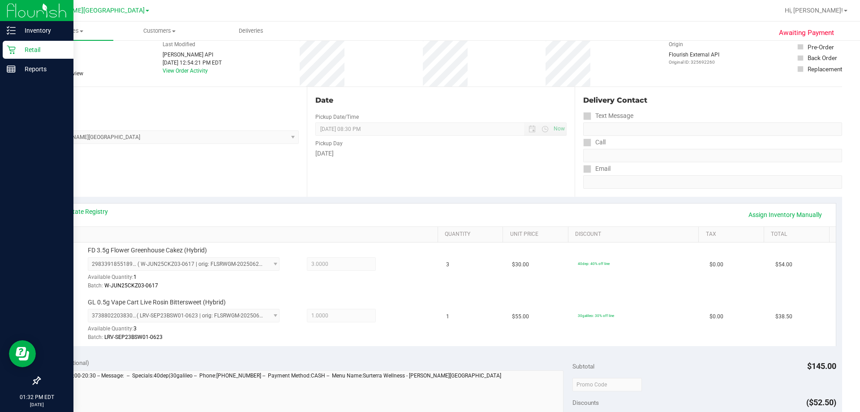
click at [18, 47] on p "Retail" at bounding box center [43, 49] width 54 height 11
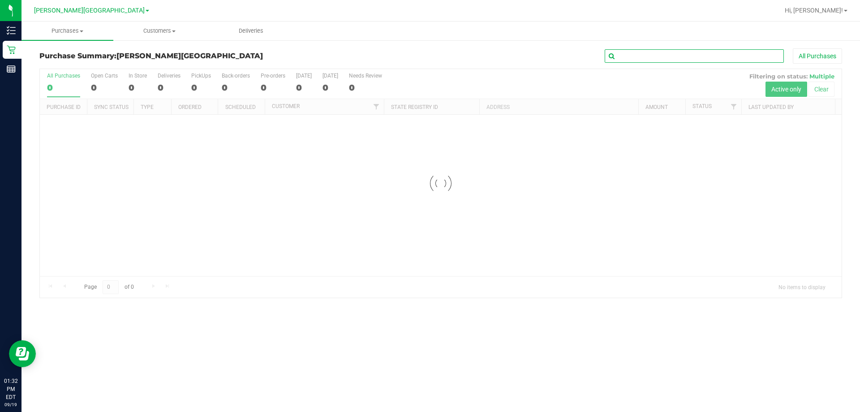
click at [657, 55] on input "text" at bounding box center [694, 55] width 179 height 13
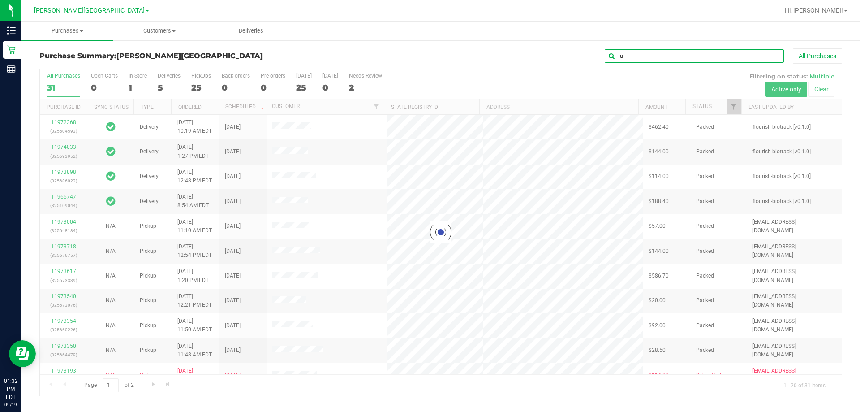
type input "j"
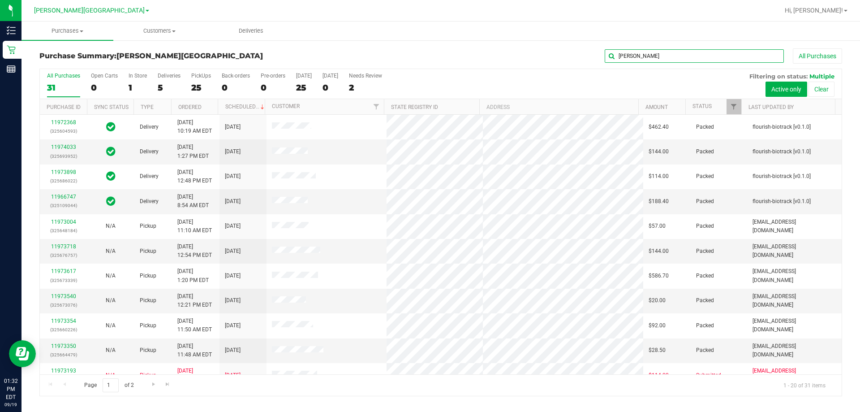
type input "janus king"
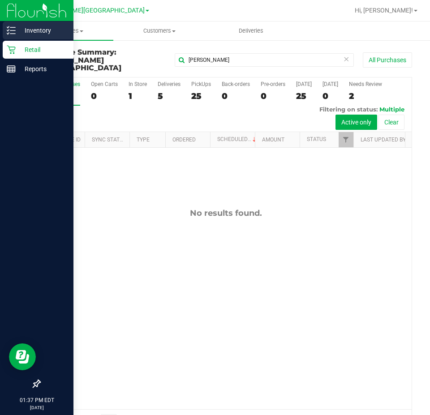
click at [30, 33] on p "Inventory" at bounding box center [43, 30] width 54 height 11
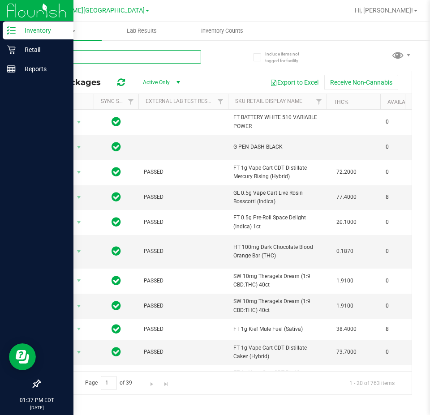
click at [120, 55] on input "text" at bounding box center [120, 56] width 162 height 13
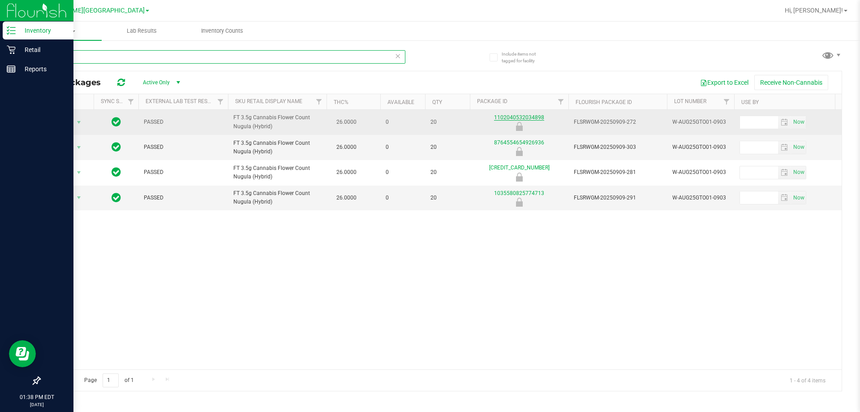
type input "gto"
click at [513, 116] on link "1102040532034898" at bounding box center [519, 117] width 50 height 6
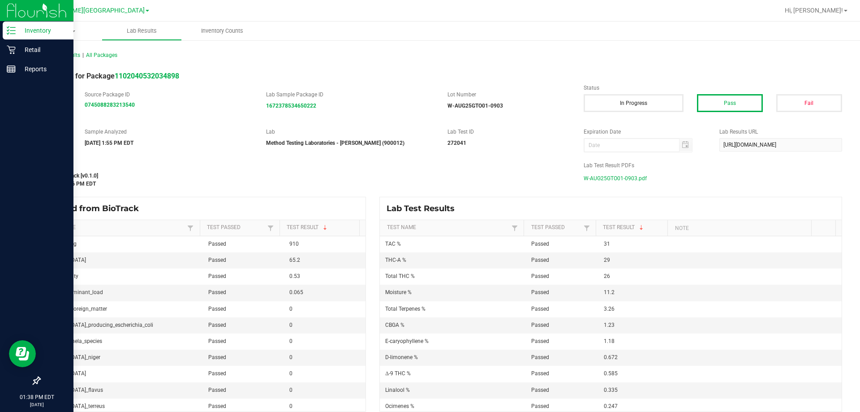
click at [632, 177] on span "W-AUG25GTO01-0903.pdf" at bounding box center [615, 178] width 63 height 13
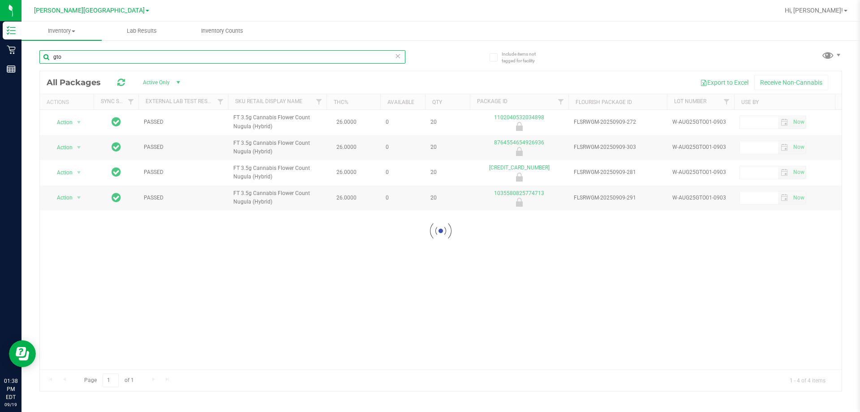
drag, startPoint x: 68, startPoint y: 56, endPoint x: 24, endPoint y: 60, distance: 44.1
click at [24, 60] on div "Include items not tagged for facility gto Loading... All Packages Active Only A…" at bounding box center [440, 175] width 838 height 273
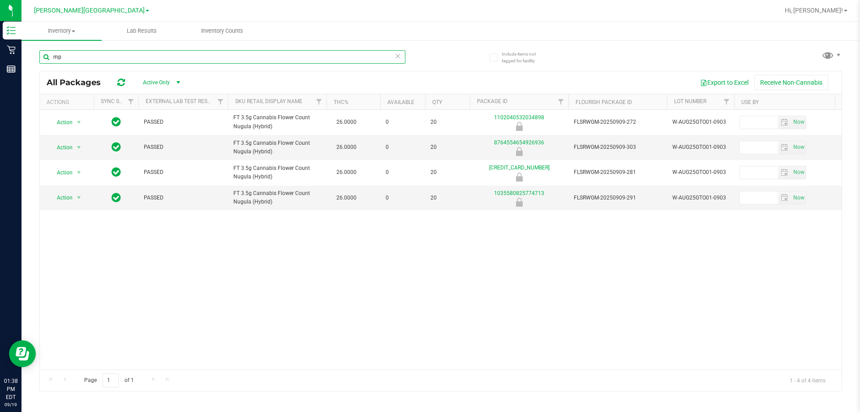
type input "mpa"
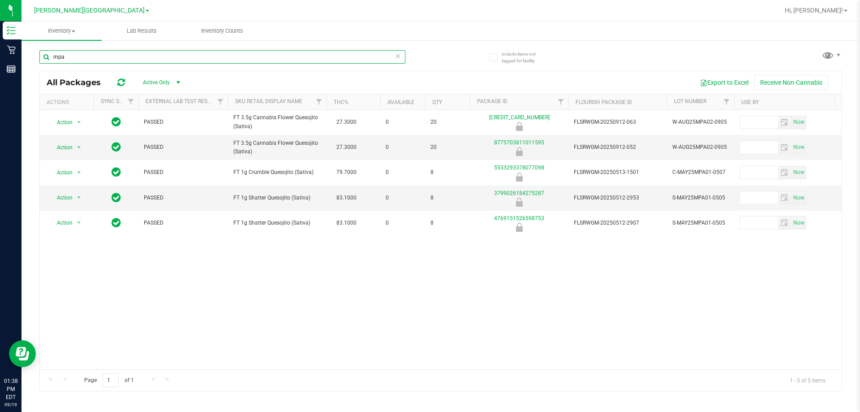
drag, startPoint x: 74, startPoint y: 57, endPoint x: 24, endPoint y: 62, distance: 50.0
click at [24, 62] on div "Include items not tagged for facility mpa All Packages Active Only Active Only …" at bounding box center [440, 175] width 838 height 273
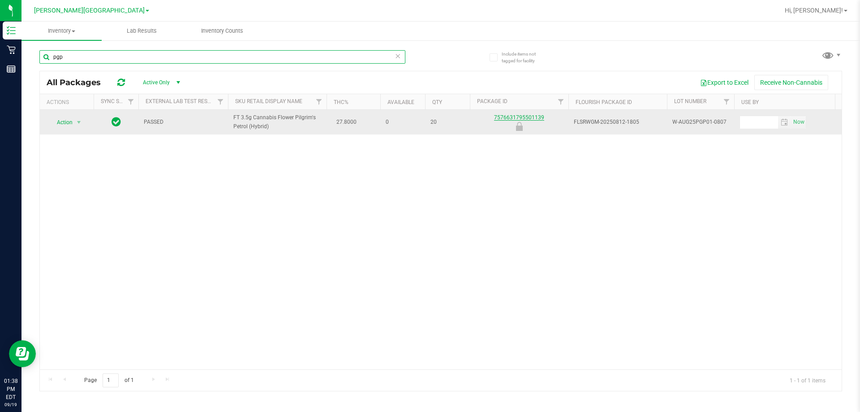
type input "pgp"
click at [510, 119] on link "7576631795501139" at bounding box center [519, 117] width 50 height 6
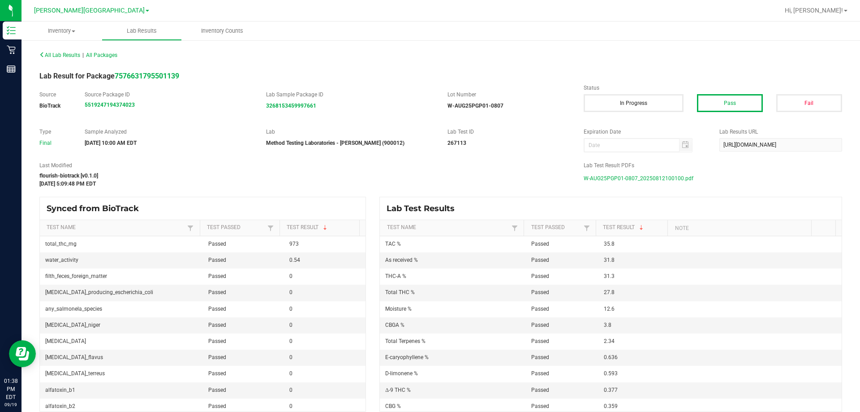
click at [620, 178] on span "W-AUG25PGP01-0807_20250812100100.pdf" at bounding box center [639, 178] width 110 height 13
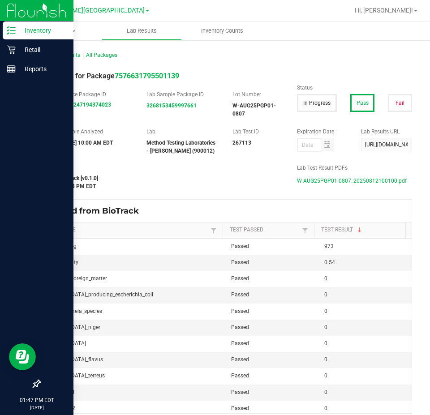
click at [36, 29] on p "Inventory" at bounding box center [43, 30] width 54 height 11
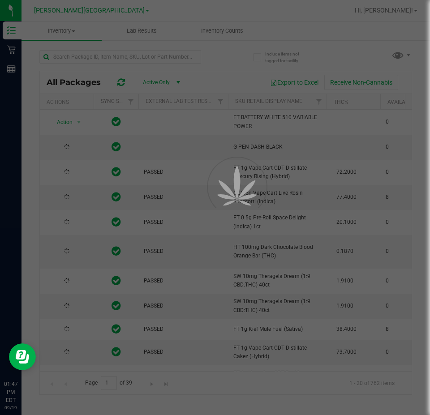
click at [134, 57] on div at bounding box center [215, 207] width 430 height 415
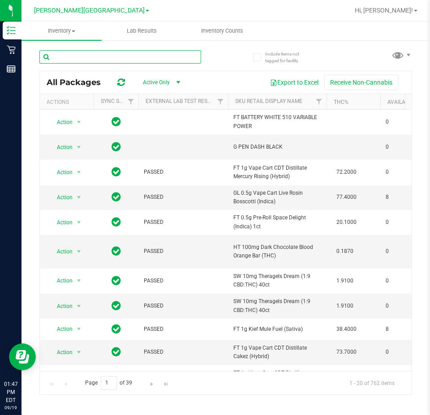
click at [134, 57] on input "text" at bounding box center [120, 56] width 162 height 13
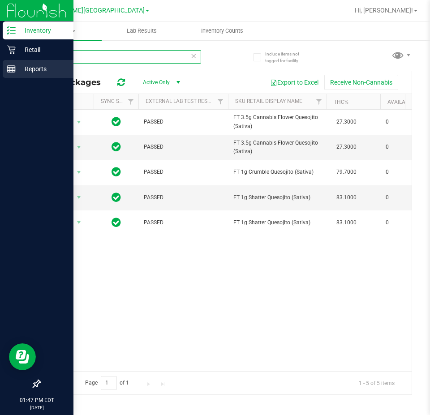
drag, startPoint x: 77, startPoint y: 57, endPoint x: 0, endPoint y: 61, distance: 77.6
click at [0, 61] on div "Inventory Retail Reports 01:47 PM EDT 09/19/2025 09/19 Bonita Springs WC Hi, Je…" at bounding box center [215, 207] width 430 height 415
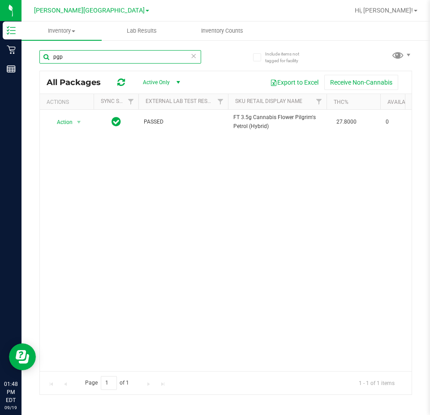
drag, startPoint x: 68, startPoint y: 58, endPoint x: 22, endPoint y: 64, distance: 46.6
click at [22, 64] on div "Include items not tagged for facility pgp All Packages Active Only Active Only …" at bounding box center [225, 175] width 408 height 273
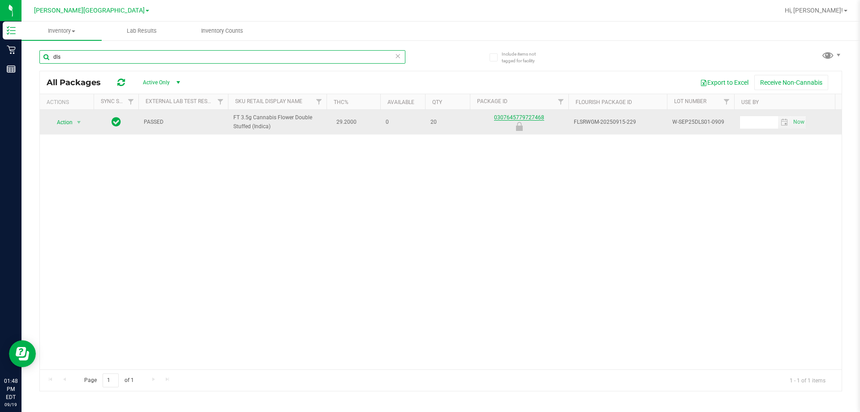
type input "dls"
click at [499, 116] on link "0307645779727468" at bounding box center [519, 117] width 50 height 6
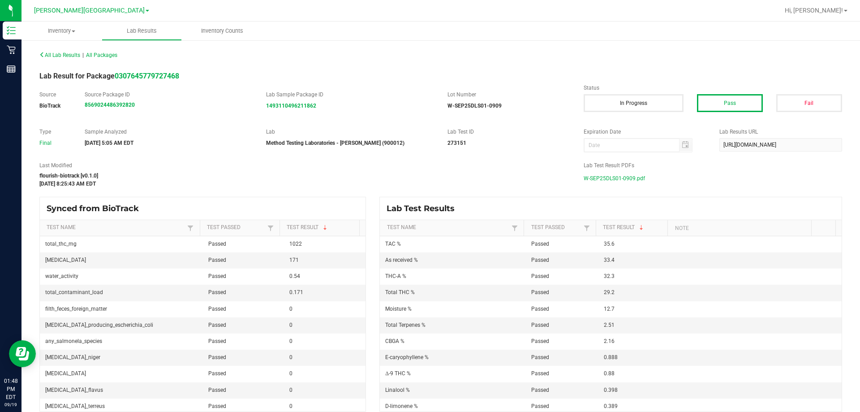
click at [621, 177] on span "W-SEP25DLS01-0909.pdf" at bounding box center [614, 178] width 61 height 13
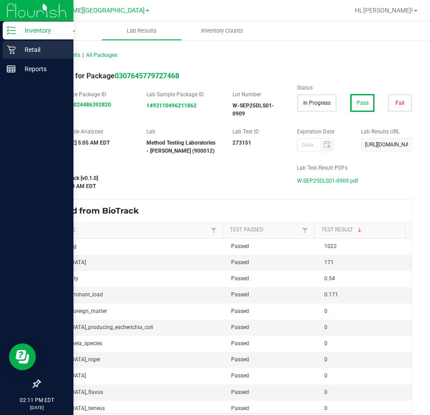
click at [47, 45] on p "Retail" at bounding box center [43, 49] width 54 height 11
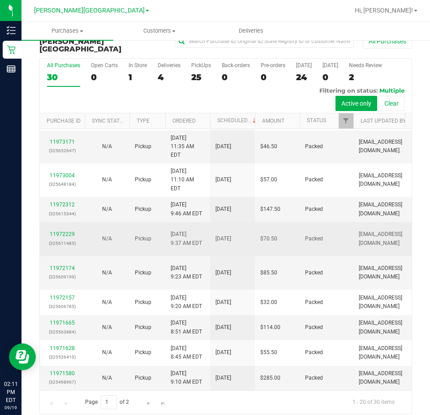
scroll to position [723, 0]
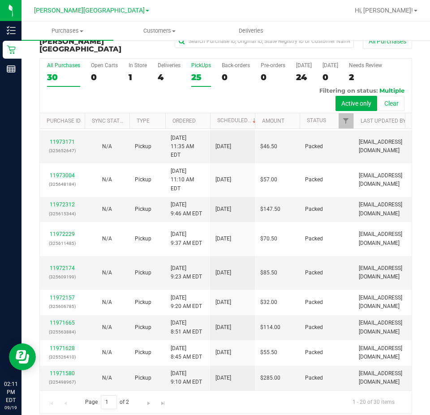
click at [196, 72] on div "25" at bounding box center [201, 77] width 20 height 10
click at [0, 0] on input "PickUps 25" at bounding box center [0, 0] width 0 height 0
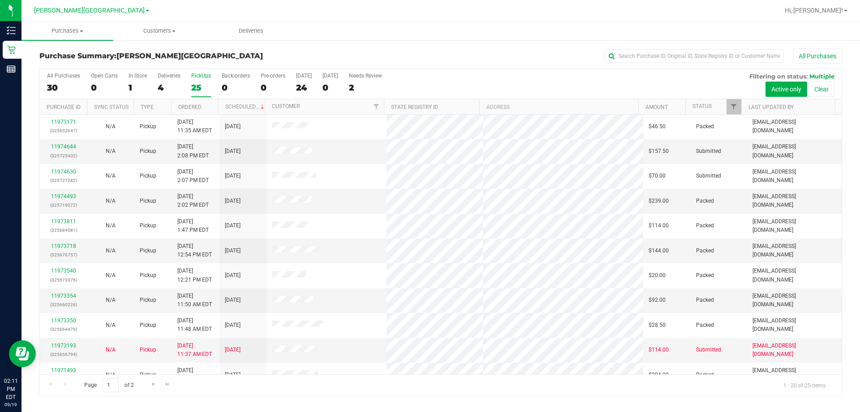
scroll to position [0, 0]
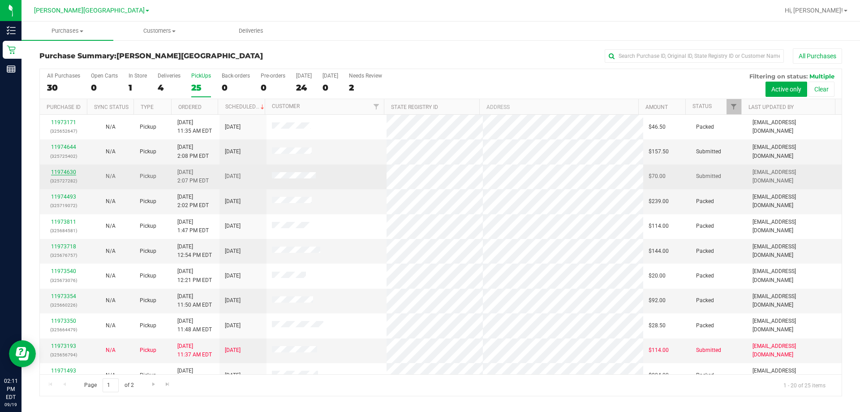
click at [60, 170] on link "11974630" at bounding box center [63, 172] width 25 height 6
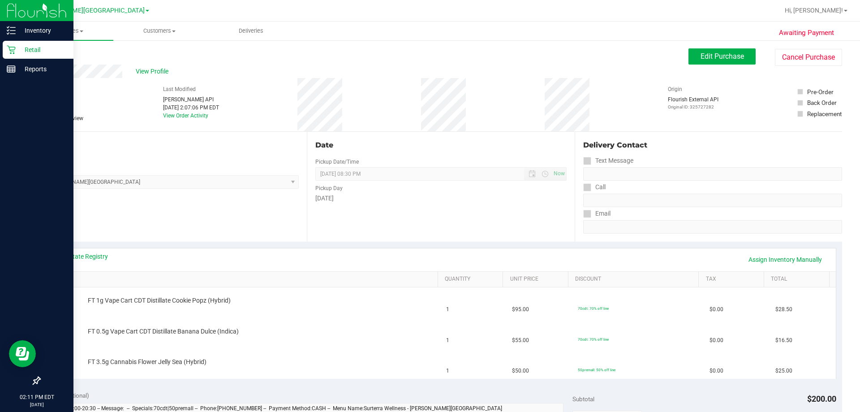
click at [20, 53] on p "Retail" at bounding box center [43, 49] width 54 height 11
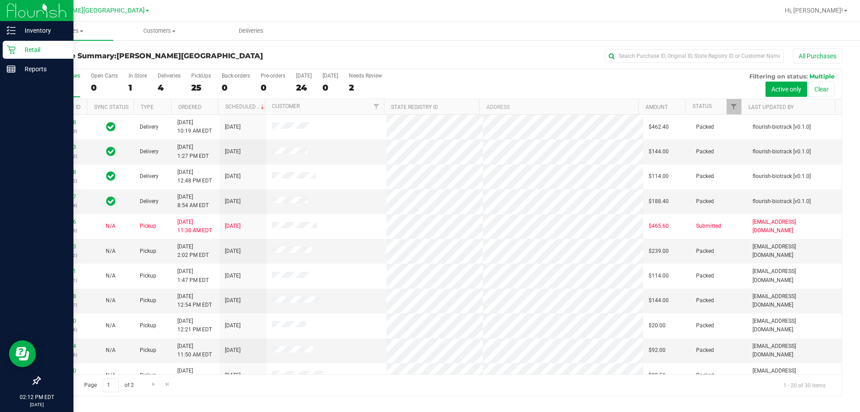
click at [15, 57] on div "Retail" at bounding box center [38, 50] width 71 height 18
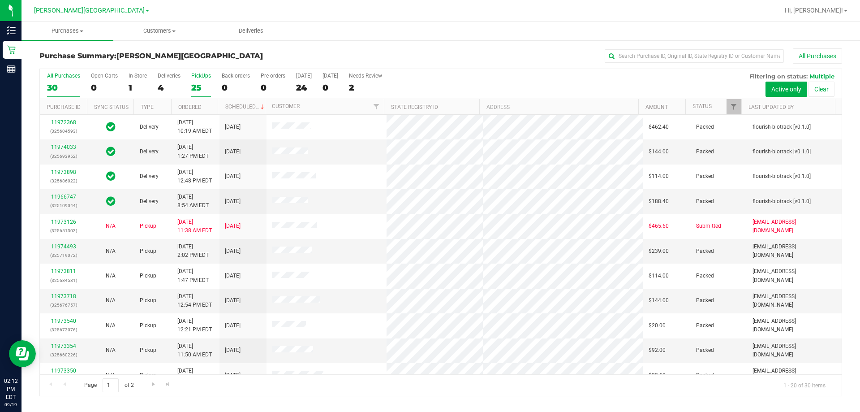
click at [195, 93] on label "PickUps 25" at bounding box center [201, 85] width 20 height 25
click at [0, 0] on input "PickUps 25" at bounding box center [0, 0] width 0 height 0
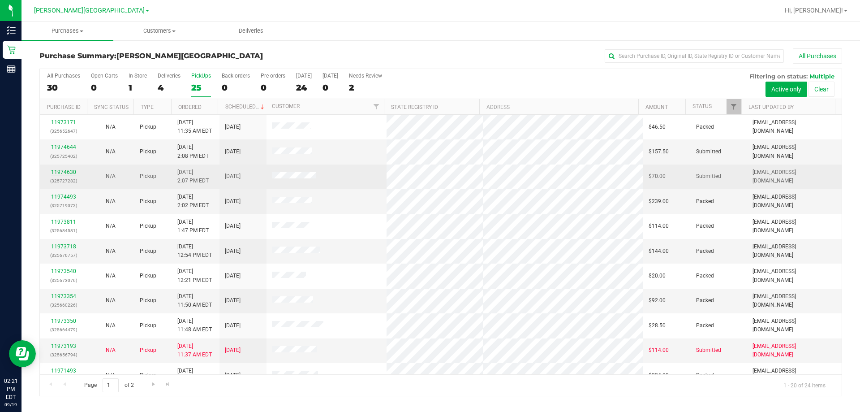
click at [62, 171] on link "11974630" at bounding box center [63, 172] width 25 height 6
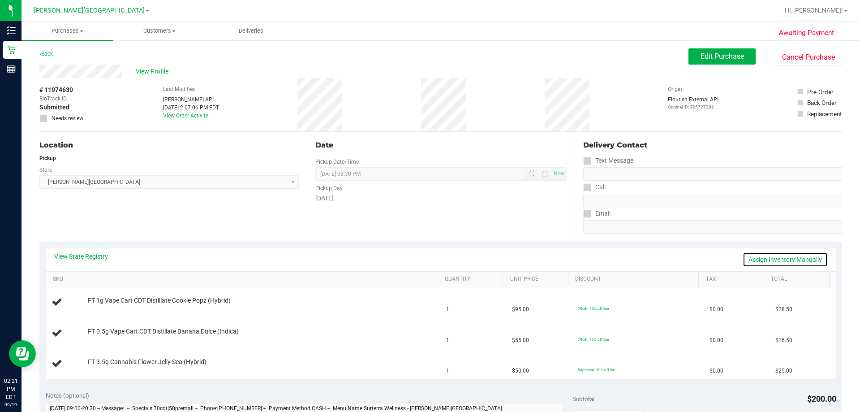
click at [784, 257] on link "Assign Inventory Manually" at bounding box center [785, 259] width 85 height 15
click at [794, 261] on link "Save & Exit" at bounding box center [807, 259] width 42 height 15
click at [718, 60] on span "Edit Purchase" at bounding box center [721, 56] width 43 height 9
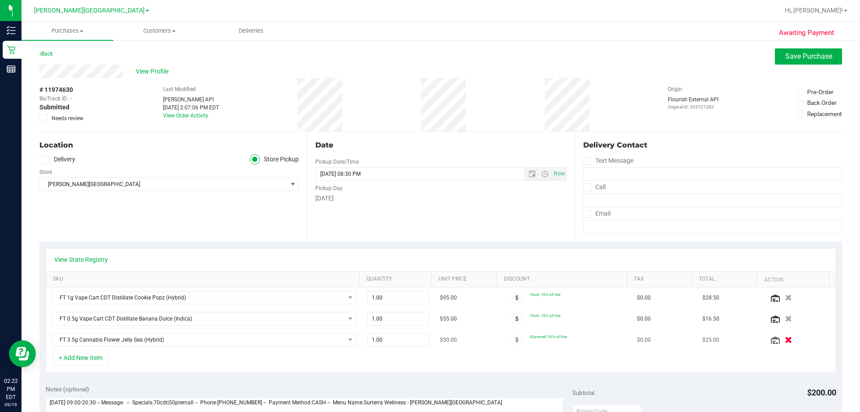
click at [785, 340] on icon "button" at bounding box center [789, 339] width 8 height 7
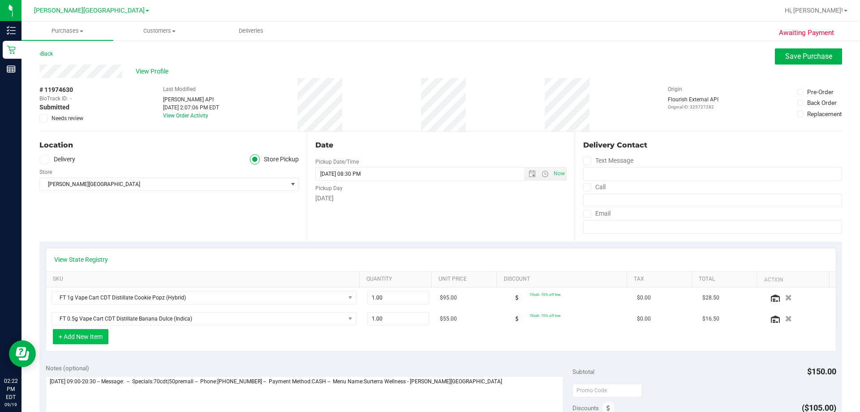
click at [93, 338] on button "+ Add New Item" at bounding box center [81, 336] width 56 height 15
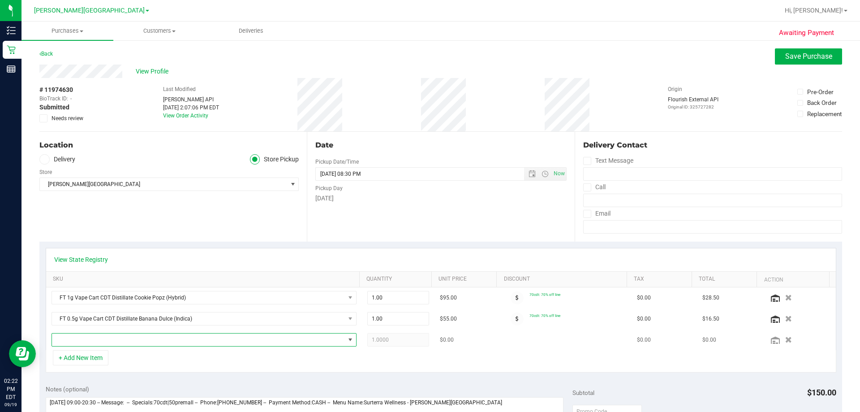
click at [91, 340] on span "NO DATA FOUND" at bounding box center [198, 339] width 293 height 13
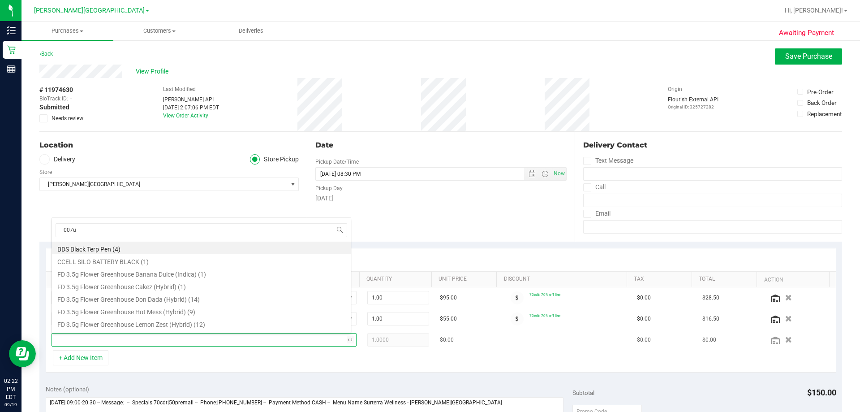
type input "007up"
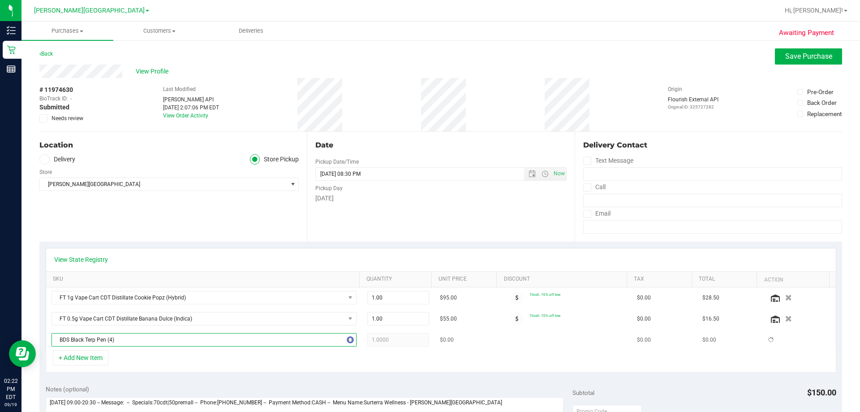
click at [91, 339] on span "BDS Black Terp Pen (4)" at bounding box center [198, 339] width 293 height 13
click at [104, 341] on span "BDS Black Terp Pen" at bounding box center [198, 339] width 293 height 13
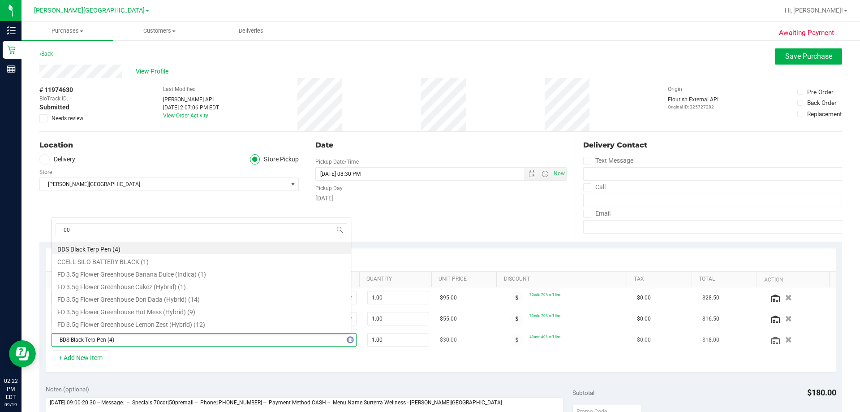
type input "007"
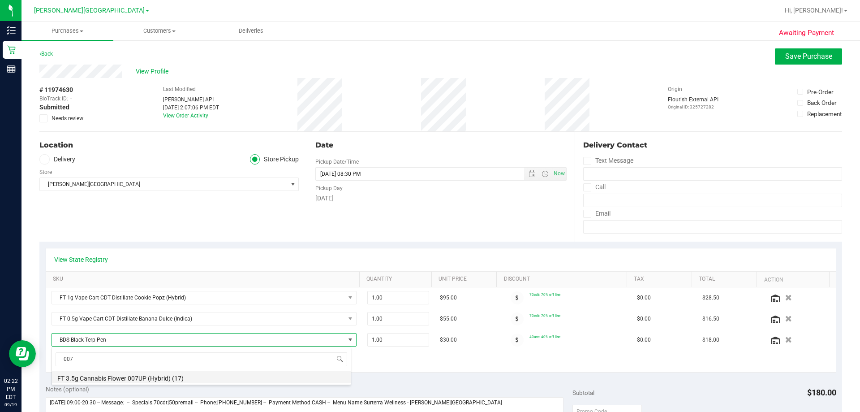
click at [117, 375] on li "FT 3.5g Cannabis Flower 007UP (Hybrid) (17)" at bounding box center [201, 376] width 299 height 13
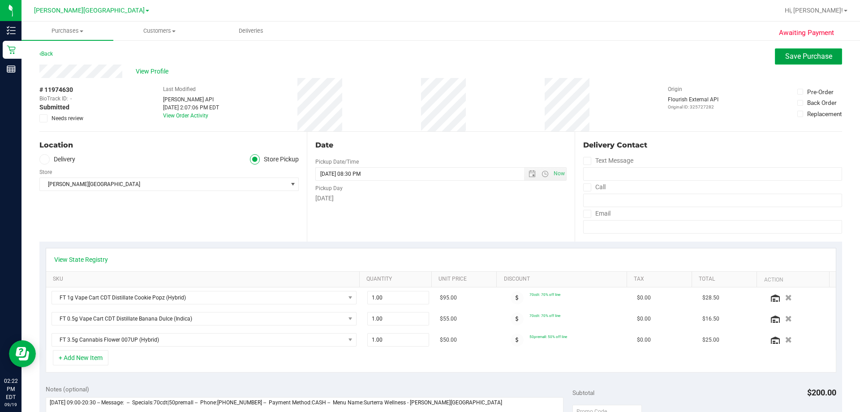
click at [808, 56] on span "Save Purchase" at bounding box center [808, 56] width 47 height 9
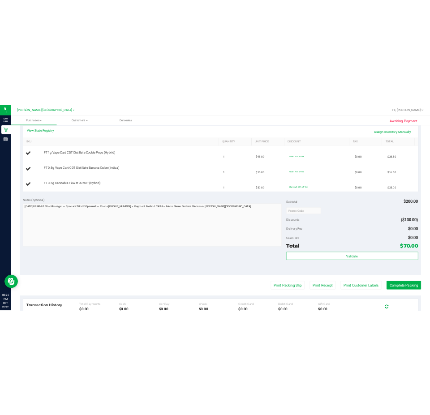
scroll to position [224, 0]
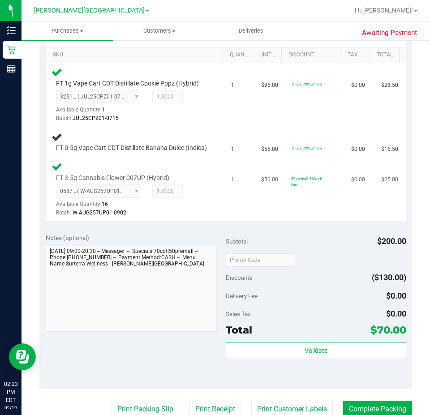
drag, startPoint x: 192, startPoint y: 169, endPoint x: 186, endPoint y: 172, distance: 6.2
click at [193, 170] on div "FT 3.5g Cannabis Flower 007UP (Hybrid) 0587304174209748 ( W-AUG257UP01-0902 | o…" at bounding box center [136, 189] width 169 height 56
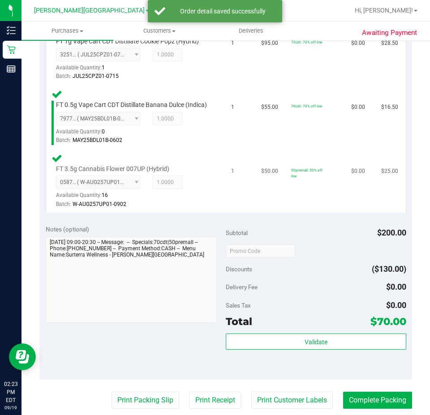
scroll to position [403, 0]
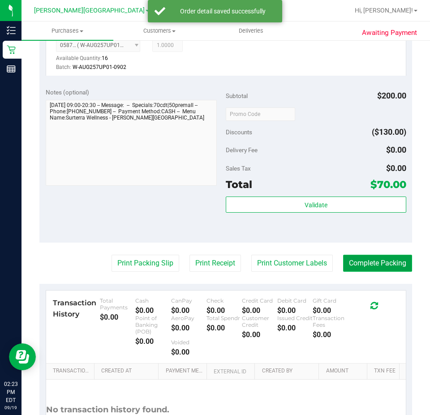
click at [358, 270] on button "Complete Packing" at bounding box center [377, 263] width 69 height 17
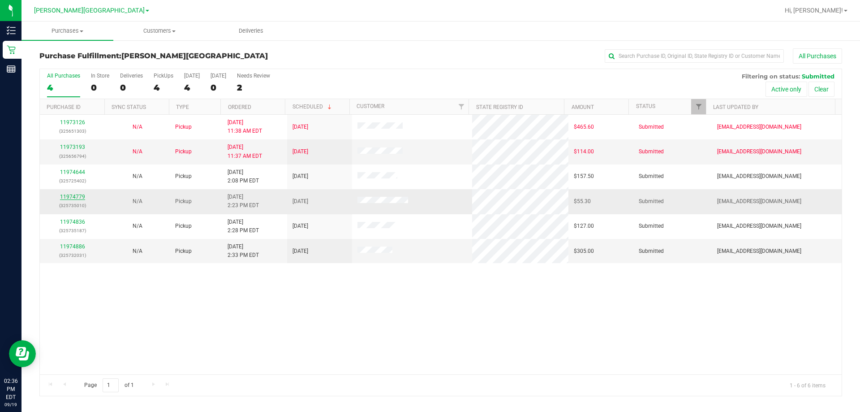
click at [70, 196] on link "11974779" at bounding box center [72, 196] width 25 height 6
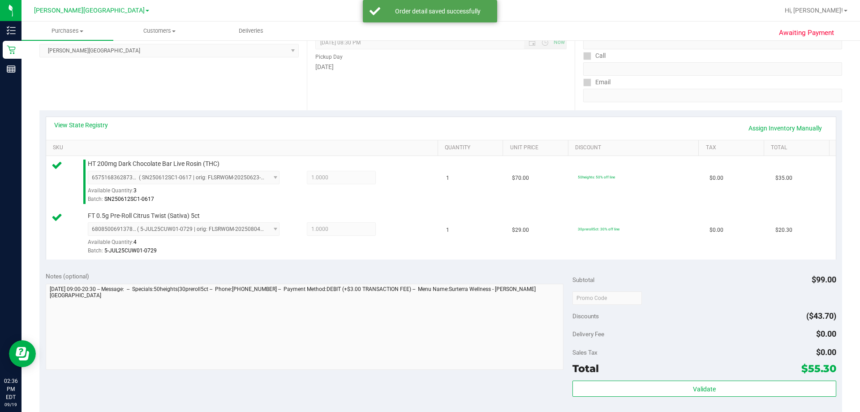
scroll to position [134, 0]
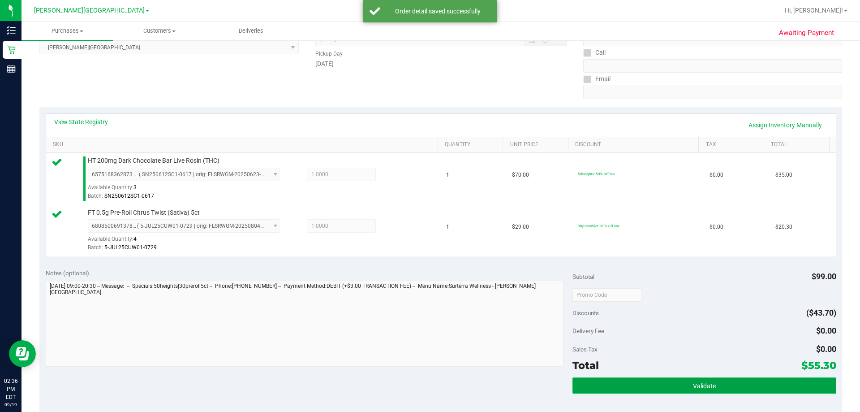
click at [693, 385] on span "Validate" at bounding box center [704, 385] width 23 height 7
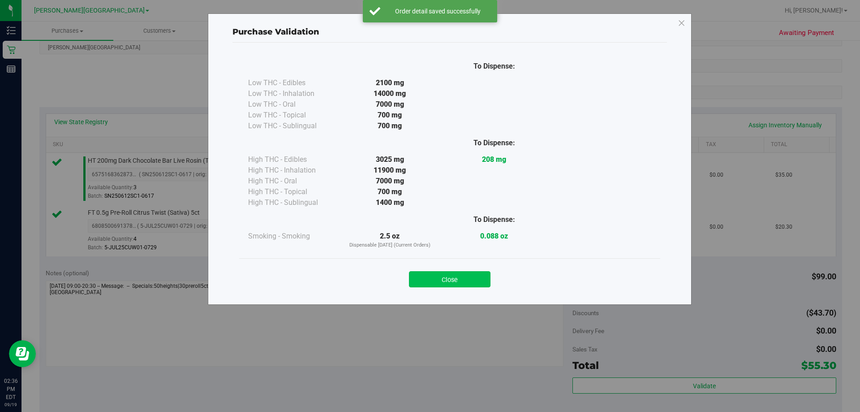
click at [447, 279] on button "Close" at bounding box center [450, 279] width 82 height 16
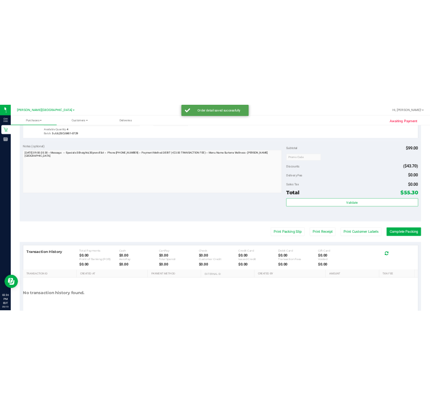
scroll to position [358, 0]
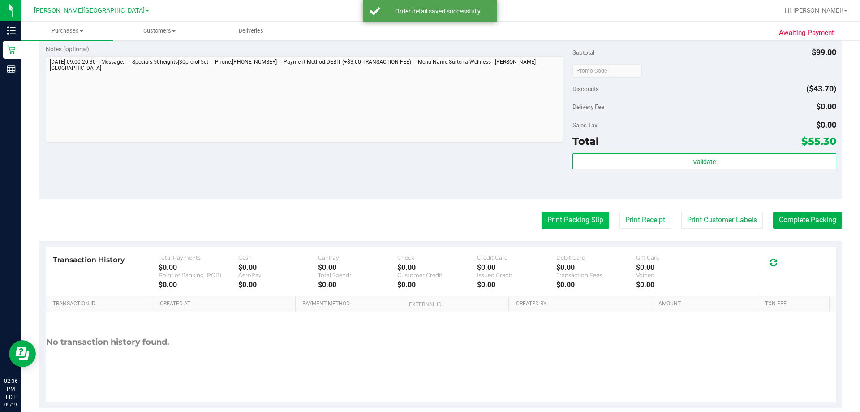
click at [579, 228] on button "Print Packing Slip" at bounding box center [575, 219] width 68 height 17
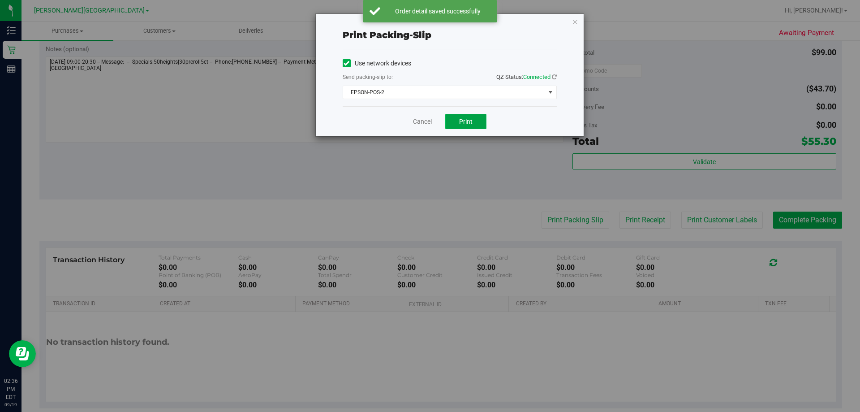
click at [477, 123] on button "Print" at bounding box center [465, 121] width 41 height 15
drag, startPoint x: 569, startPoint y: 19, endPoint x: 581, endPoint y: 24, distance: 13.5
click at [569, 19] on div "Print packing-slip Use network devices Send packing-slip to: QZ Status: Connect…" at bounding box center [450, 75] width 268 height 122
click at [577, 21] on icon "button" at bounding box center [575, 21] width 6 height 11
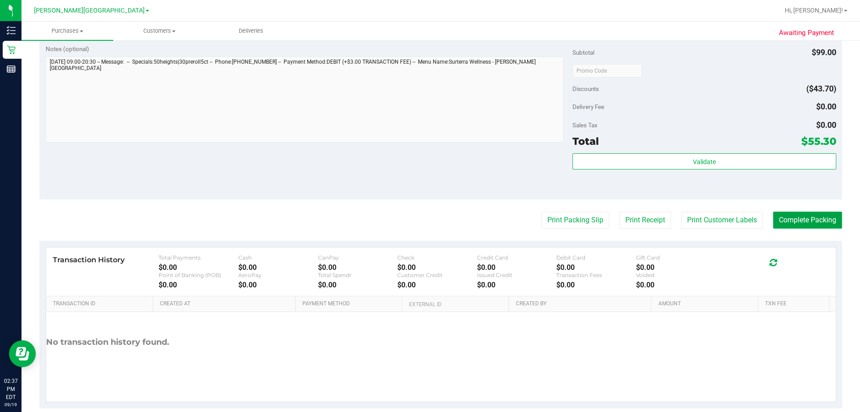
click at [780, 219] on button "Complete Packing" at bounding box center [807, 219] width 69 height 17
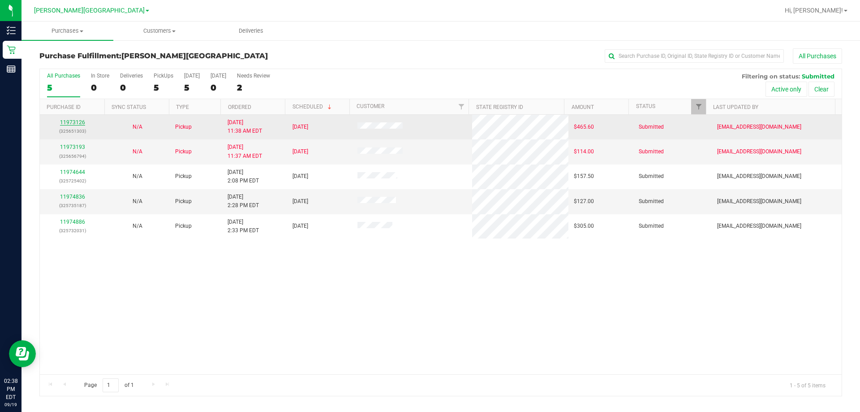
click at [77, 124] on link "11973126" at bounding box center [72, 122] width 25 height 6
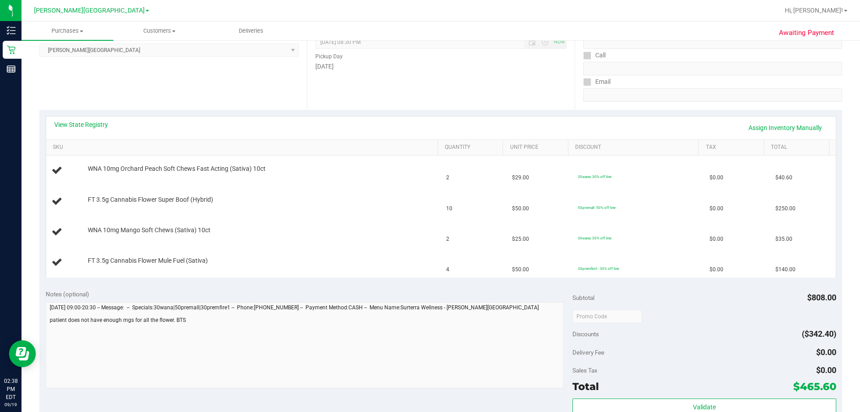
scroll to position [134, 0]
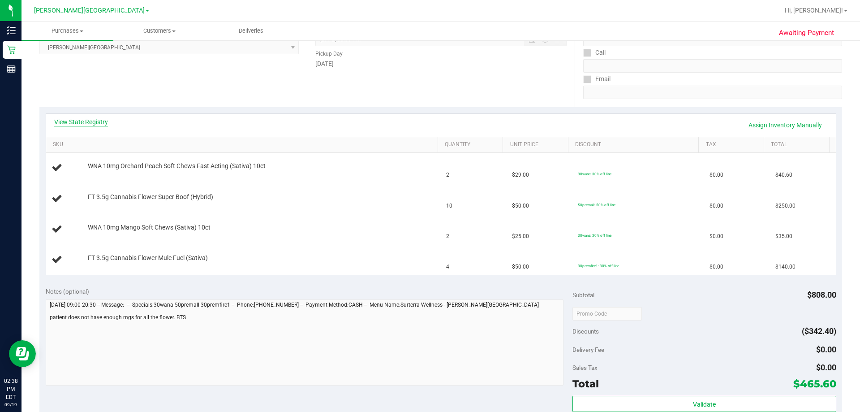
click at [94, 122] on link "View State Registry" at bounding box center [81, 121] width 54 height 9
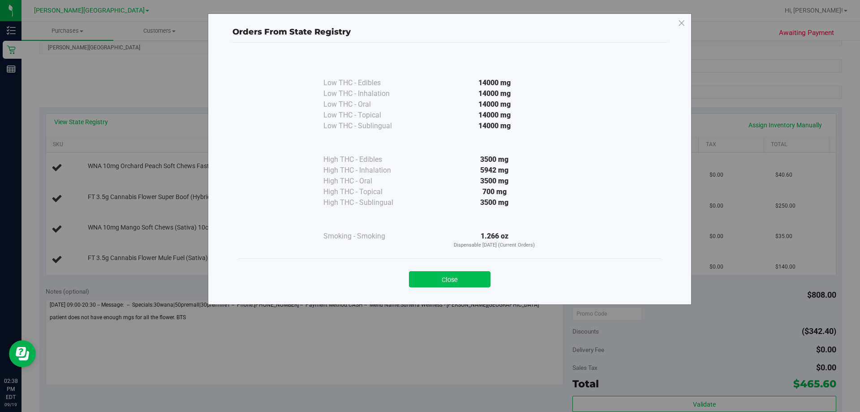
click at [431, 278] on button "Close" at bounding box center [450, 279] width 82 height 16
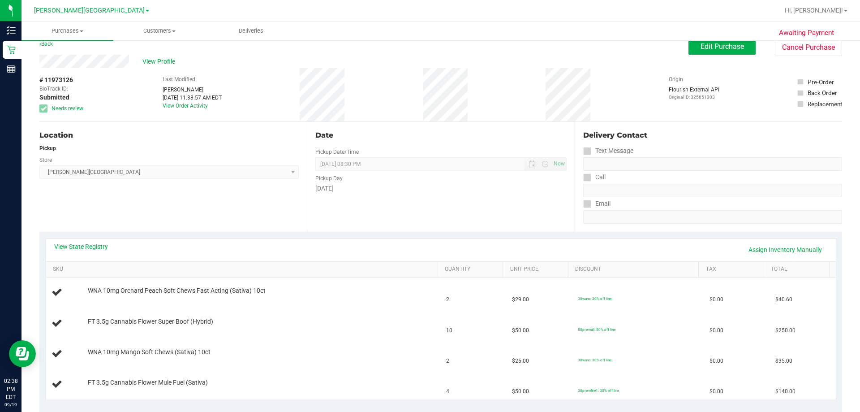
scroll to position [0, 0]
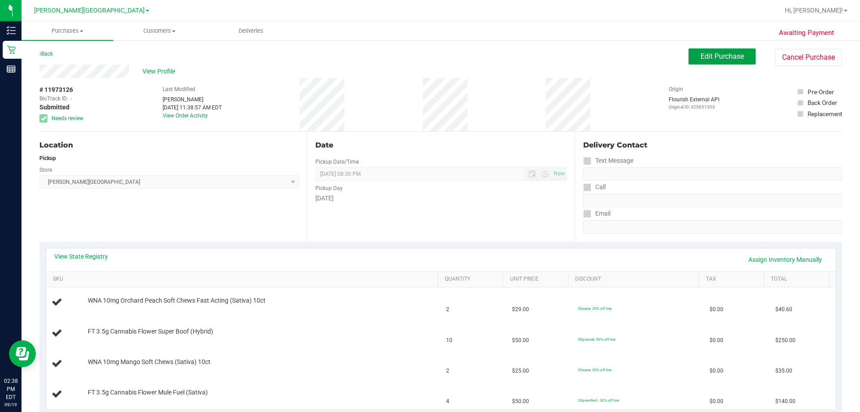
click at [700, 61] on button "Edit Purchase" at bounding box center [721, 56] width 67 height 16
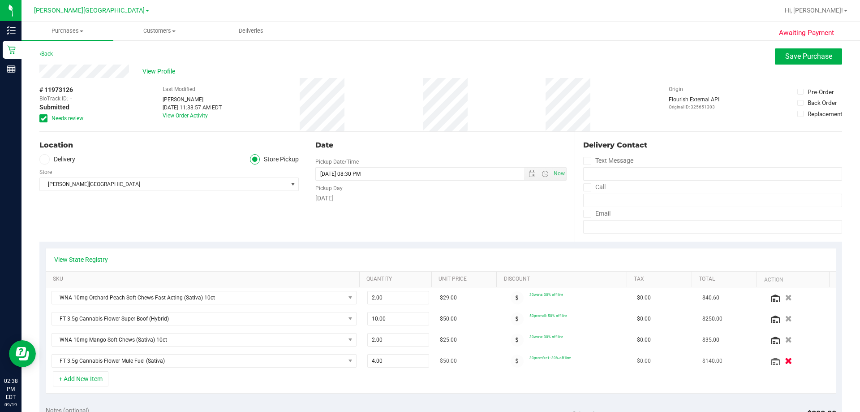
click at [785, 361] on icon "button" at bounding box center [789, 360] width 8 height 7
click at [785, 316] on icon "button" at bounding box center [789, 318] width 8 height 7
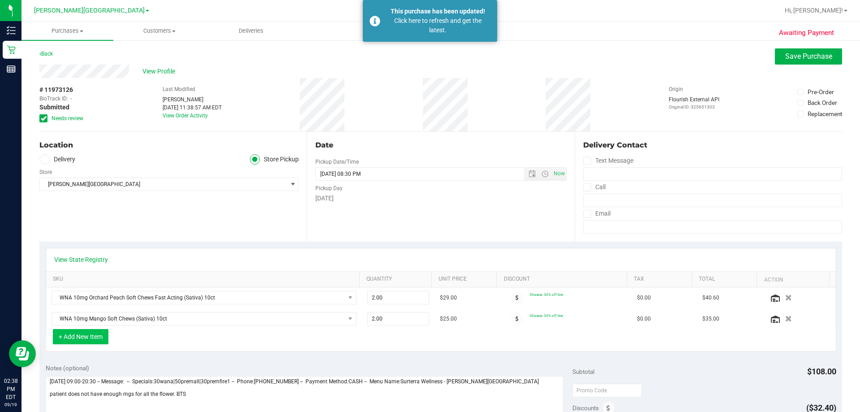
click at [84, 336] on button "+ Add New Item" at bounding box center [81, 336] width 56 height 15
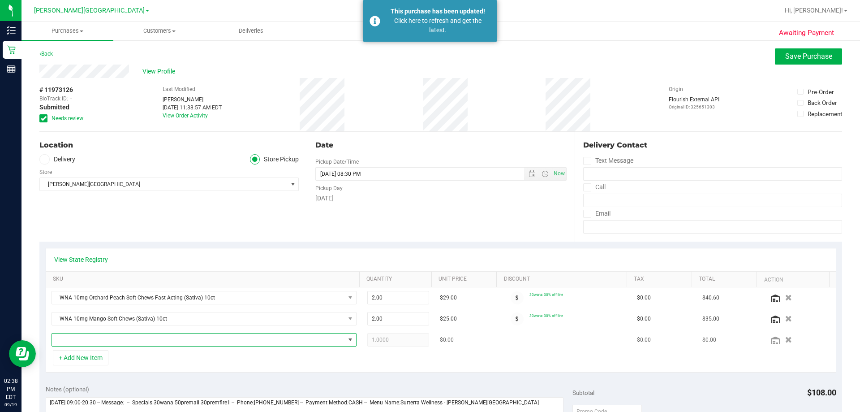
click at [99, 344] on span "NO DATA FOUND" at bounding box center [198, 339] width 293 height 13
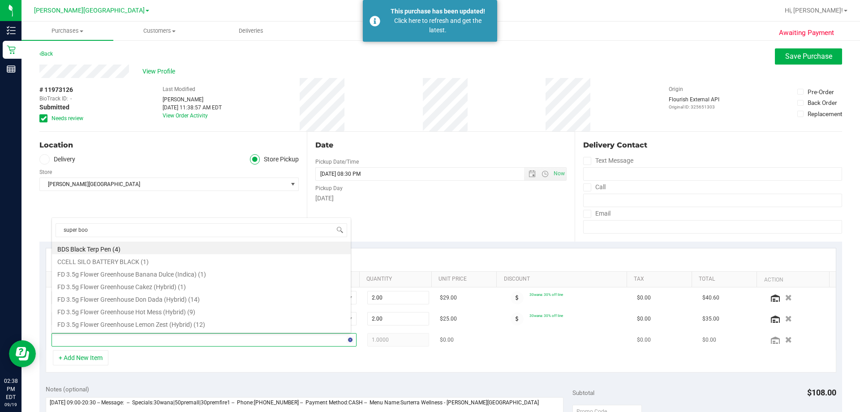
type input "super boof"
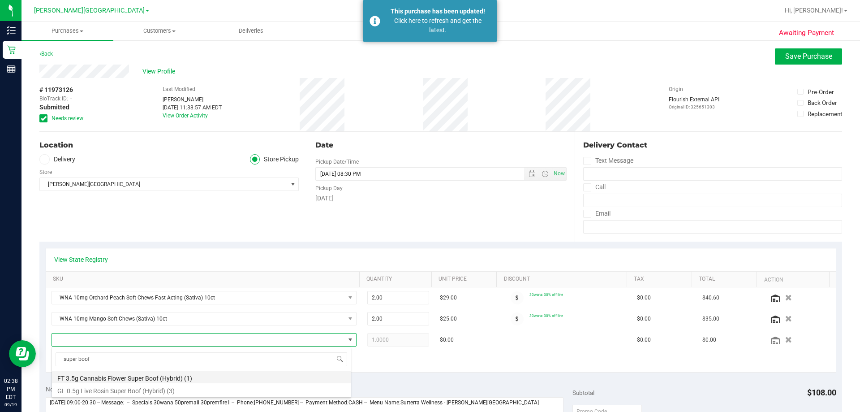
click at [145, 378] on li "FT 3.5g Cannabis Flower Super Boof (Hybrid) (1)" at bounding box center [201, 376] width 299 height 13
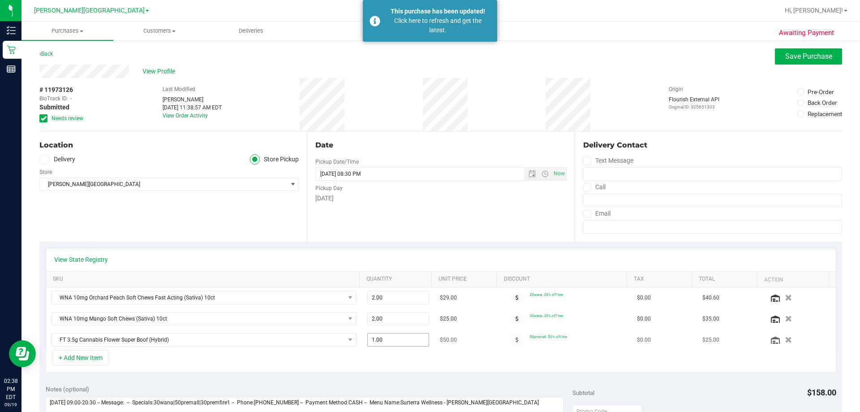
click at [383, 341] on span "1.00 1" at bounding box center [398, 339] width 62 height 13
type input "10"
type input "10.00"
click at [360, 357] on div "+ Add New Item" at bounding box center [441, 361] width 790 height 22
click at [383, 334] on span "10.00 10" at bounding box center [398, 339] width 62 height 13
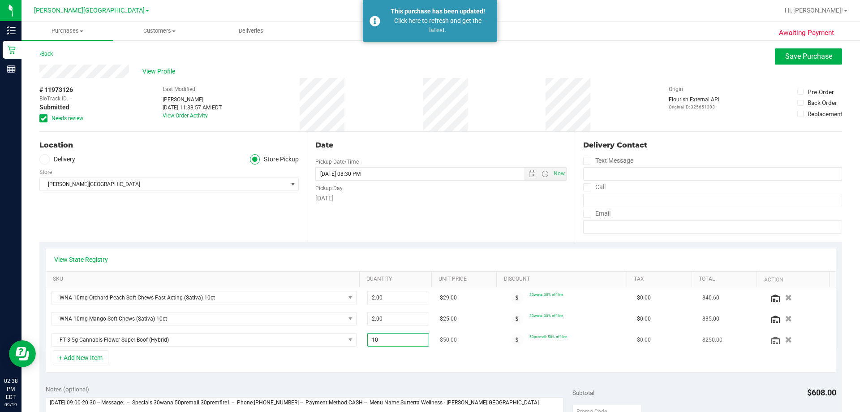
type input "1"
type input "8"
type input "8.00"
click at [380, 366] on div "+ Add New Item" at bounding box center [441, 361] width 790 height 22
click at [785, 57] on span "Save Purchase" at bounding box center [808, 56] width 47 height 9
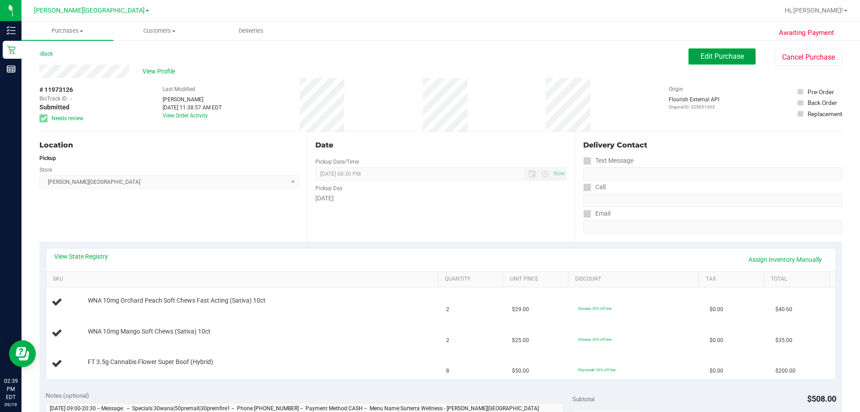
click at [718, 53] on span "Edit Purchase" at bounding box center [721, 56] width 43 height 9
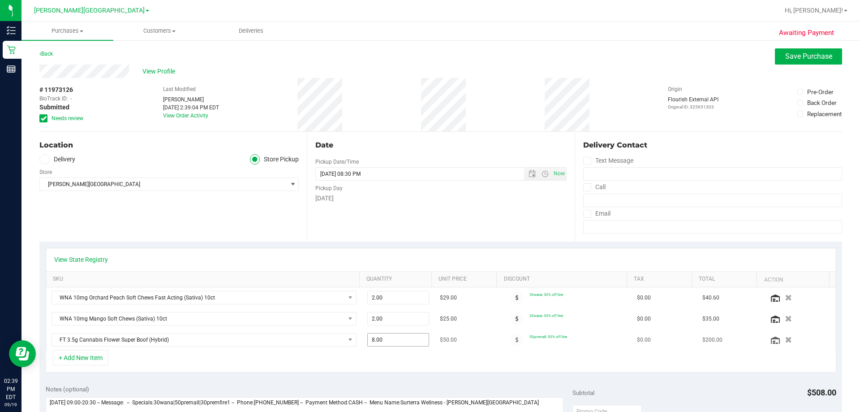
click at [387, 345] on span "8.00 8" at bounding box center [398, 339] width 62 height 13
type input "1"
type input "7"
type input "7.00"
click at [358, 360] on div "+ Add New Item" at bounding box center [441, 361] width 790 height 22
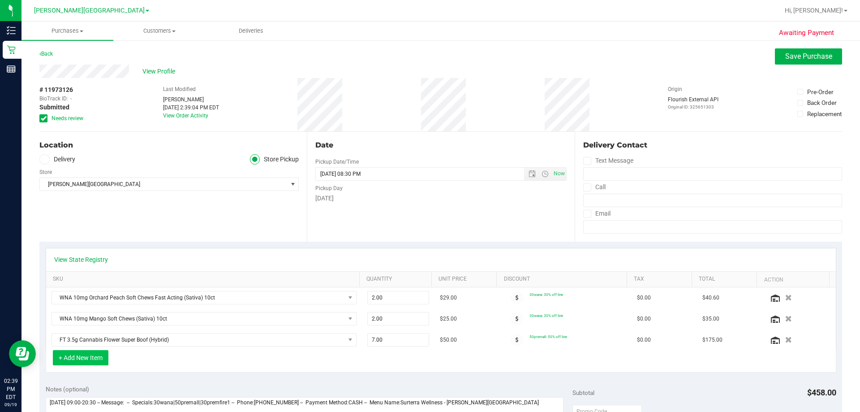
click at [73, 363] on button "+ Add New Item" at bounding box center [81, 357] width 56 height 15
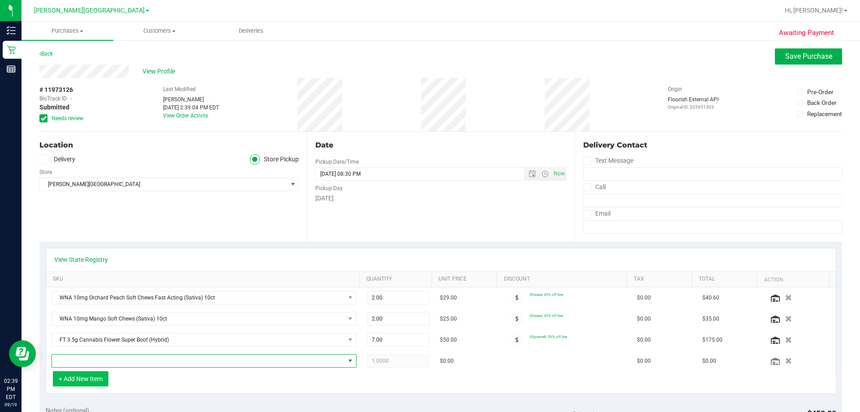
click at [73, 363] on span "NO DATA FOUND" at bounding box center [198, 360] width 293 height 13
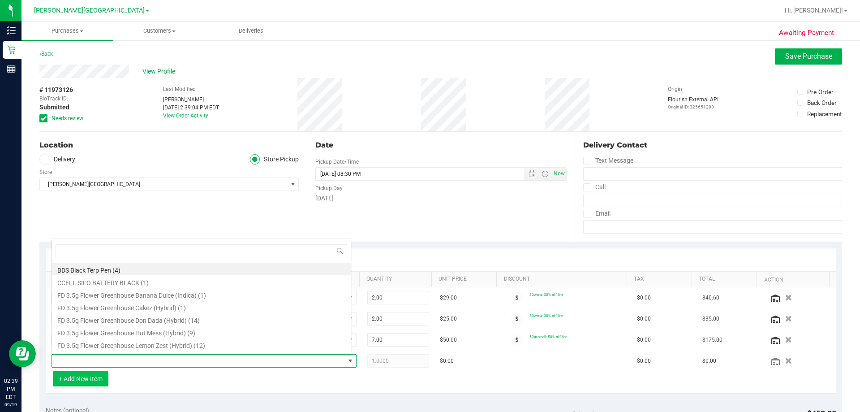
scroll to position [13, 297]
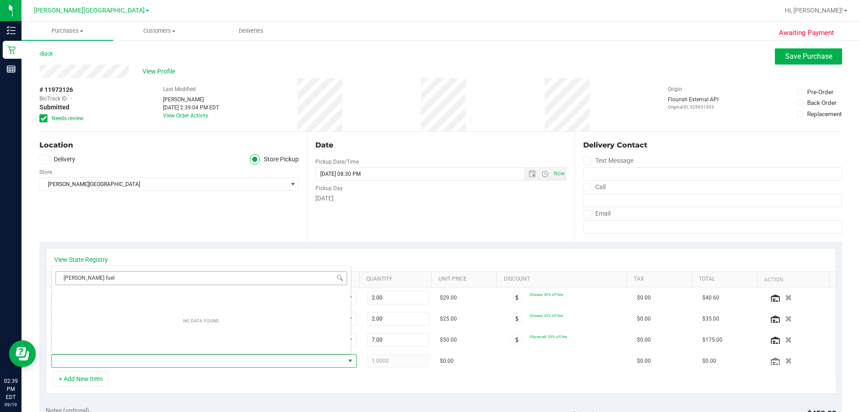
click at [73, 282] on input "muyle fuel" at bounding box center [202, 278] width 292 height 14
type input "mule fuel"
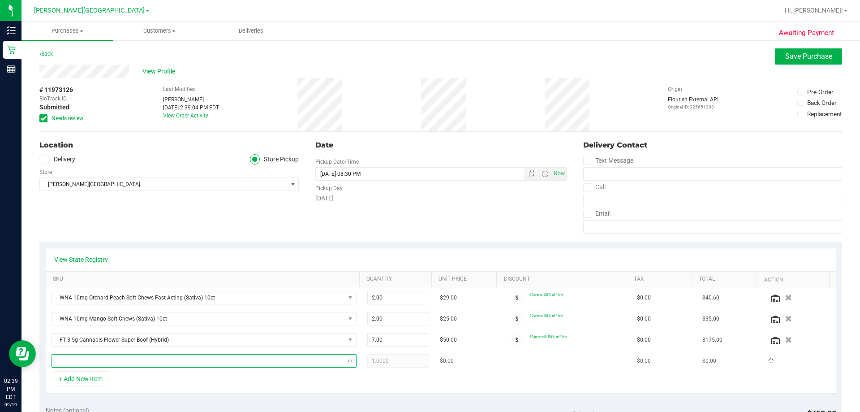
click at [126, 357] on span at bounding box center [198, 360] width 293 height 13
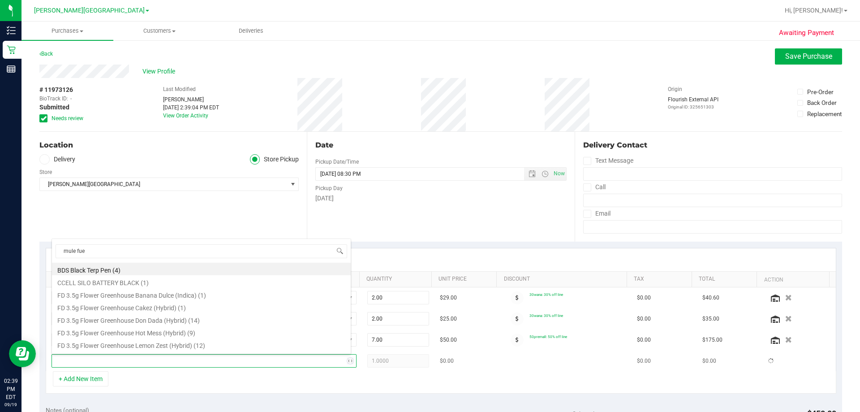
type input "mule fuel"
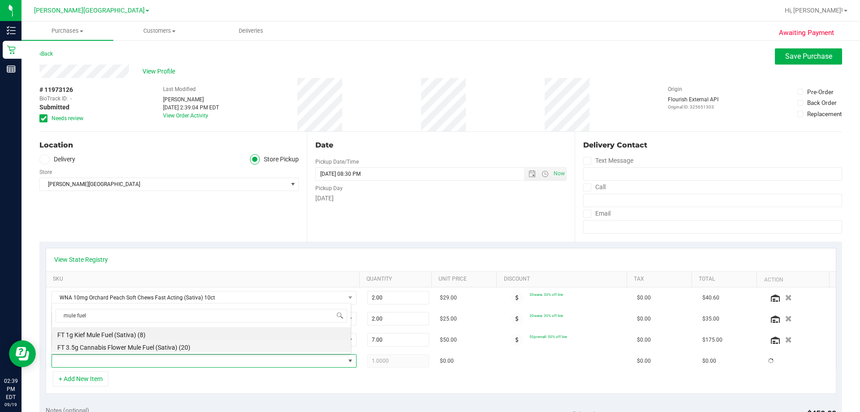
click at [127, 351] on li "FT 3.5g Cannabis Flower Mule Fuel (Sativa) (20)" at bounding box center [201, 345] width 299 height 13
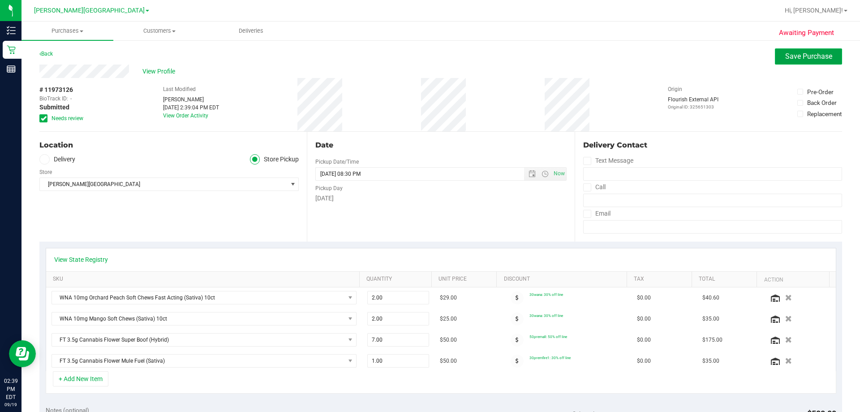
click at [795, 55] on span "Save Purchase" at bounding box center [808, 56] width 47 height 9
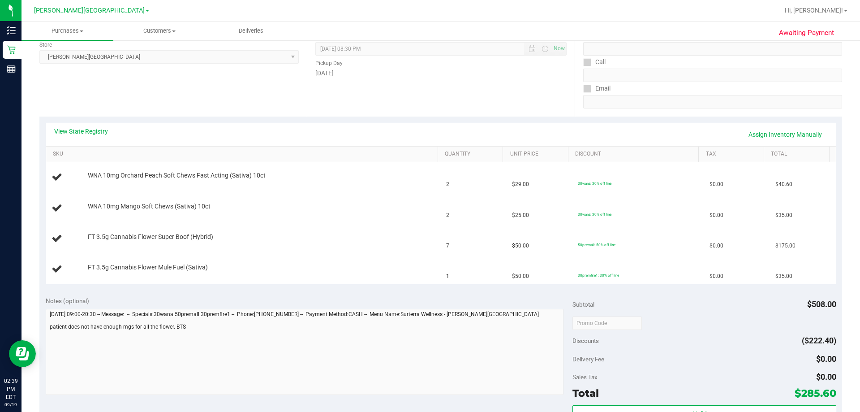
scroll to position [134, 0]
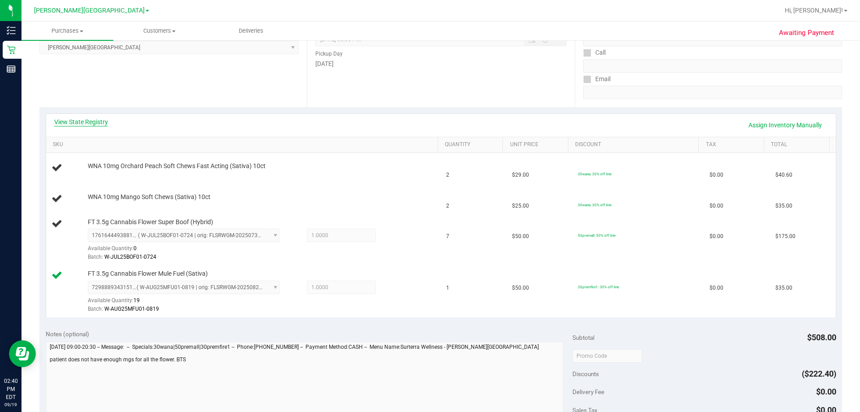
click at [85, 125] on link "View State Registry" at bounding box center [81, 121] width 54 height 9
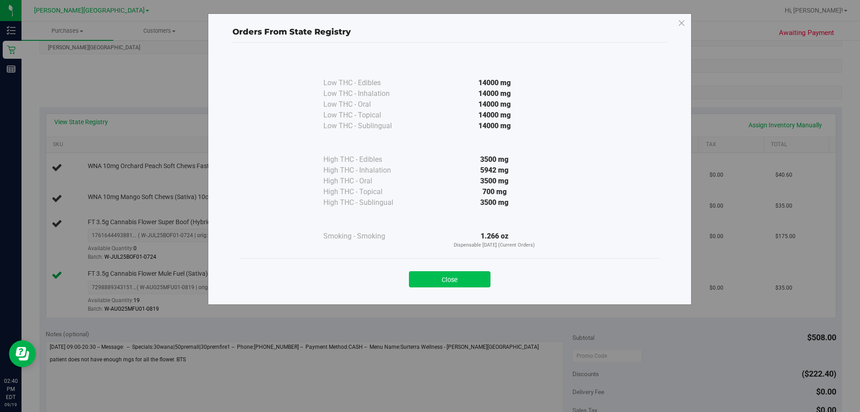
click at [428, 274] on button "Close" at bounding box center [450, 279] width 82 height 16
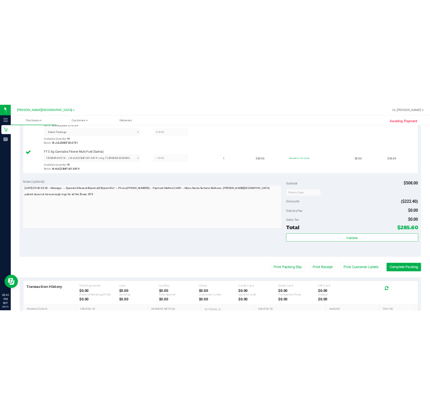
scroll to position [403, 0]
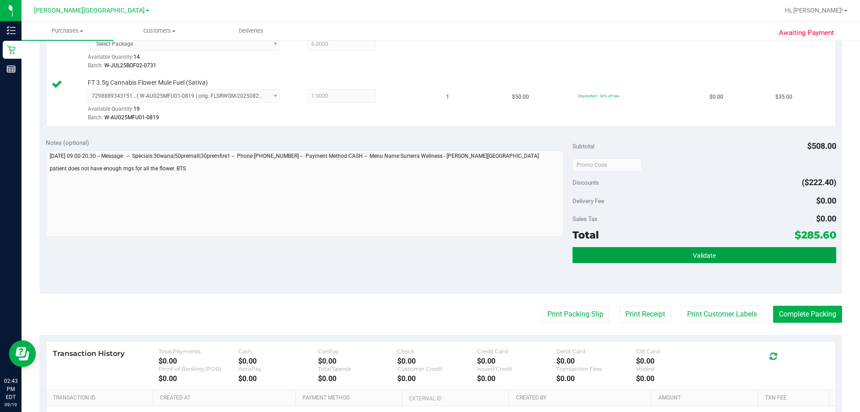
click at [683, 256] on button "Validate" at bounding box center [703, 255] width 263 height 16
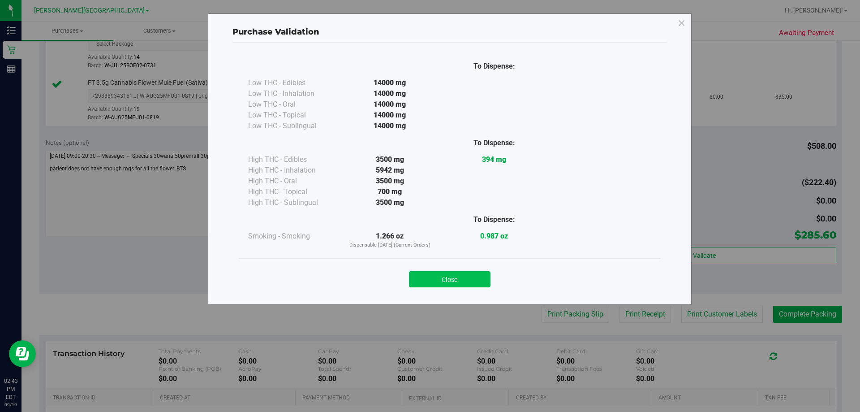
drag, startPoint x: 436, startPoint y: 270, endPoint x: 454, endPoint y: 277, distance: 19.6
click at [436, 270] on div "Close" at bounding box center [450, 276] width 408 height 22
click at [475, 288] on div "Close" at bounding box center [449, 276] width 421 height 36
click at [483, 279] on button "Close" at bounding box center [450, 279] width 82 height 16
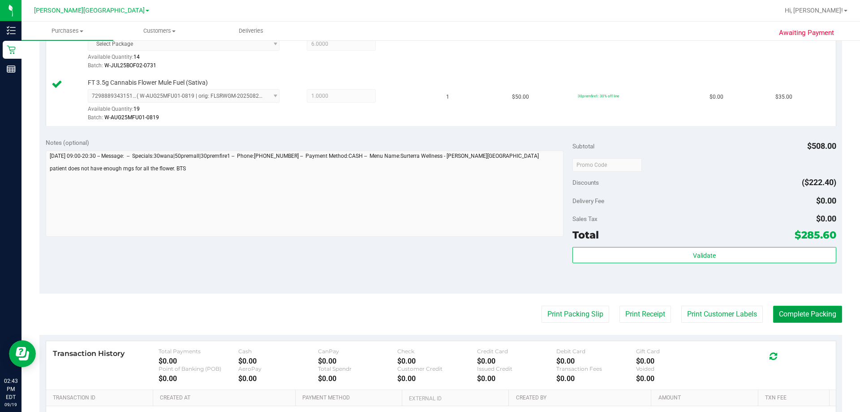
click at [806, 313] on button "Complete Packing" at bounding box center [807, 313] width 69 height 17
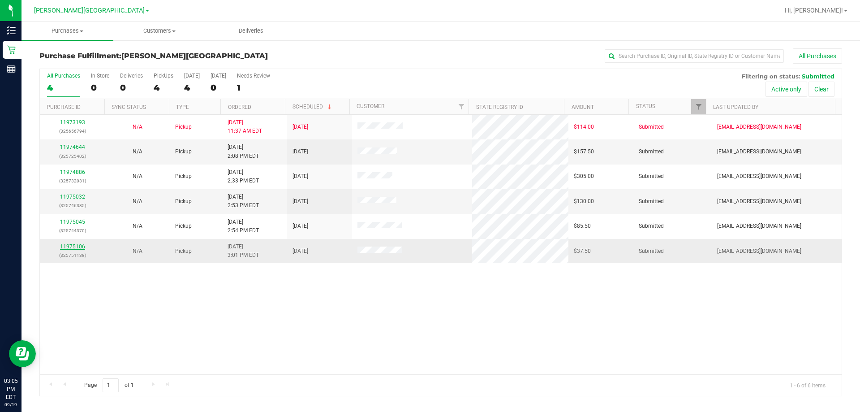
click at [67, 248] on link "11975106" at bounding box center [72, 246] width 25 height 6
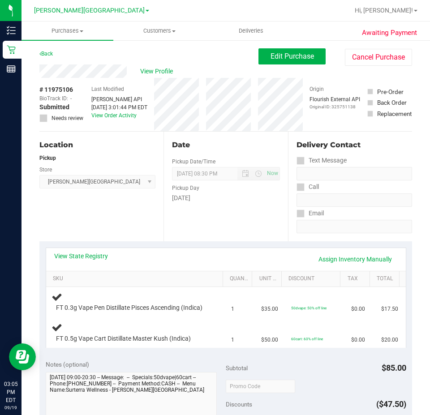
click at [248, 230] on div "Date Pickup Date/Time 09/19/2025 Now 09/19/2025 08:30 PM Now Pickup Day Friday" at bounding box center [225, 187] width 124 height 110
click at [163, 245] on div "View State Registry Assign Inventory Manually SKU Quantity Unit Price Discount …" at bounding box center [225, 297] width 373 height 112
click at [364, 52] on button "Cancel Purchase" at bounding box center [378, 57] width 67 height 17
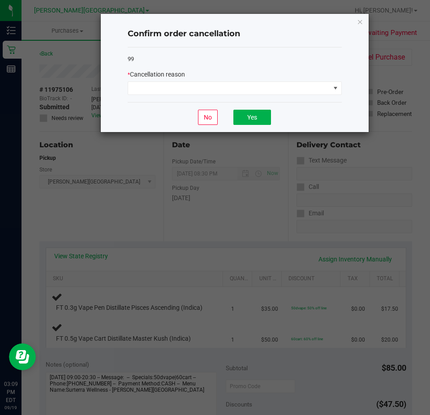
click at [282, 97] on div "99 * Cancellation reason" at bounding box center [235, 74] width 214 height 55
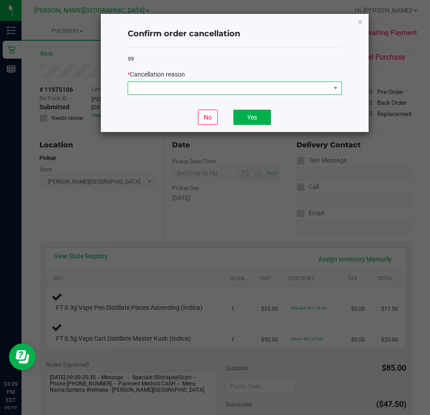
click at [283, 87] on span at bounding box center [229, 88] width 202 height 13
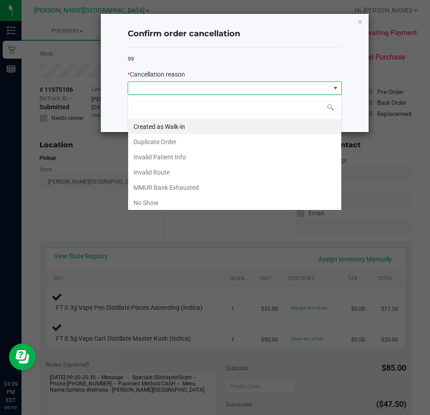
scroll to position [13, 214]
click at [216, 125] on li "Created as Walk-in" at bounding box center [234, 126] width 213 height 15
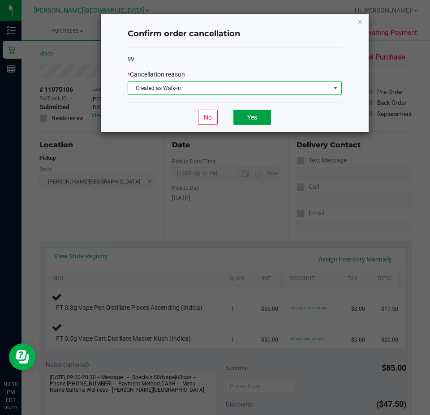
click at [251, 120] on button "Yes" at bounding box center [252, 117] width 38 height 15
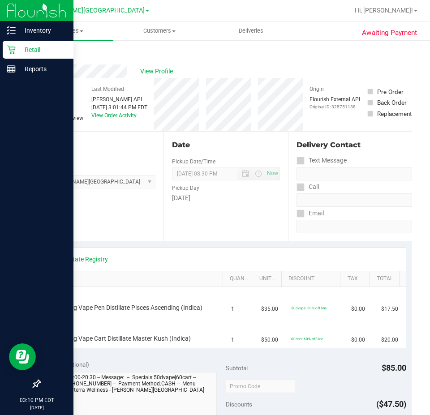
click at [16, 49] on p "Retail" at bounding box center [43, 49] width 54 height 11
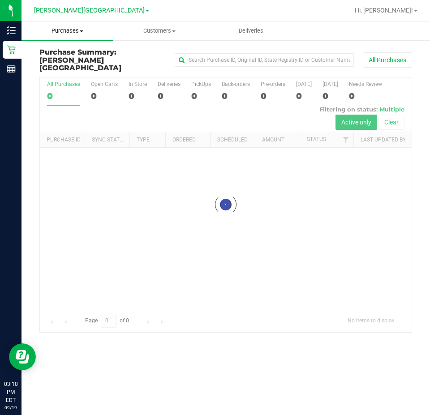
click at [71, 26] on uib-tab-heading "Purchases Summary of purchases Fulfillment All purchases" at bounding box center [67, 30] width 92 height 19
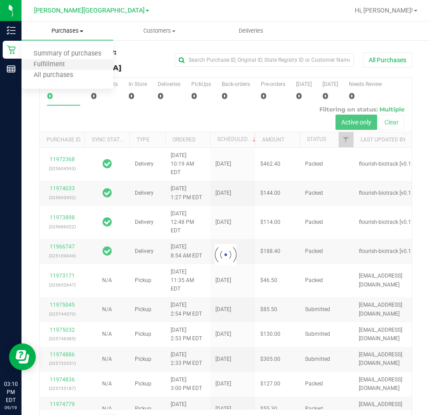
click at [80, 65] on li "Fulfillment" at bounding box center [67, 65] width 92 height 11
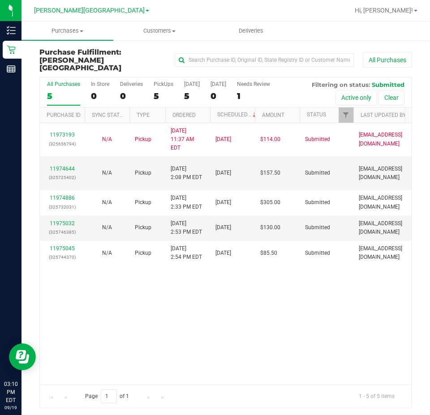
click at [242, 283] on div "11973193 (325656794) N/A Pickup 9/19/2025 11:37 AM EDT 9/19/2025 $114.00 Submit…" at bounding box center [226, 254] width 372 height 262
click at [223, 265] on div "11973193 (325656794) N/A Pickup 9/19/2025 11:37 AM EDT 9/19/2025 $114.00 Submit…" at bounding box center [226, 254] width 372 height 262
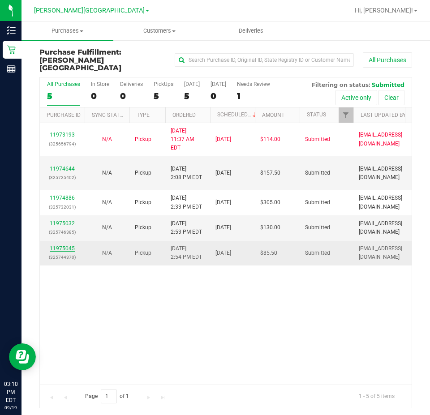
click at [58, 245] on link "11975045" at bounding box center [62, 248] width 25 height 6
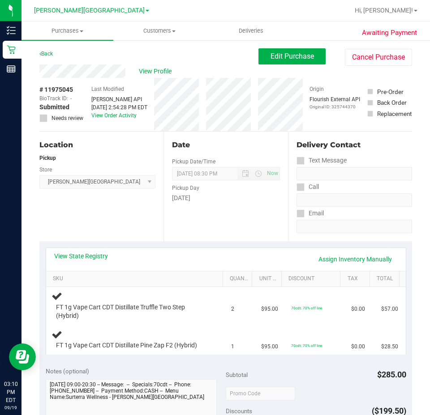
click at [216, 213] on div "Date Pickup Date/Time 09/19/2025 Now 09/19/2025 08:30 PM Now Pickup Day Friday" at bounding box center [225, 187] width 124 height 110
click at [217, 214] on div "Date Pickup Date/Time 09/19/2025 Now 09/19/2025 08:30 PM Now Pickup Day Friday" at bounding box center [225, 187] width 124 height 110
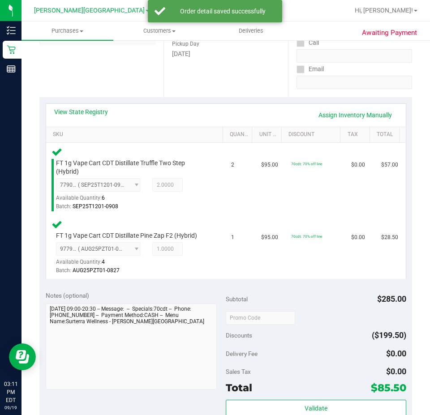
scroll to position [179, 0]
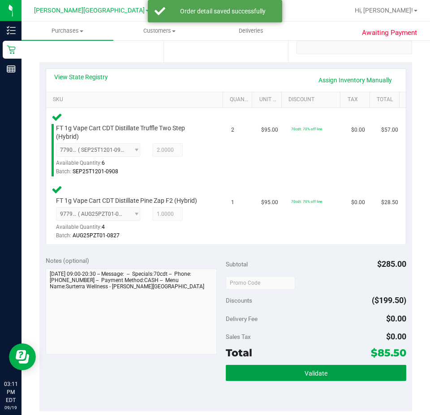
drag, startPoint x: 260, startPoint y: 380, endPoint x: 271, endPoint y: 351, distance: 31.2
click at [262, 378] on button "Validate" at bounding box center [316, 373] width 180 height 16
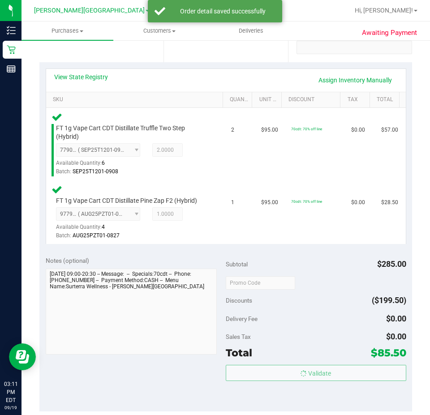
click at [271, 351] on body "Inventory Retail Reports 03:11 PM EDT 09/19/2025 09/19 Bonita Springs WC Hi, Je…" at bounding box center [215, 207] width 430 height 415
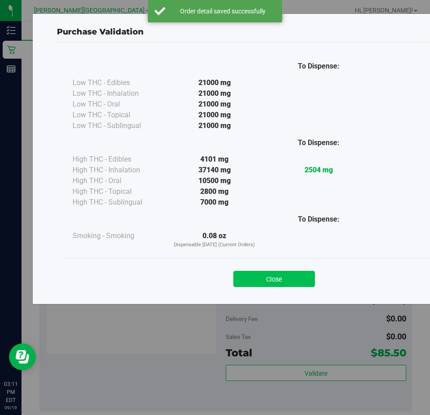
click at [275, 275] on button "Close" at bounding box center [274, 279] width 82 height 16
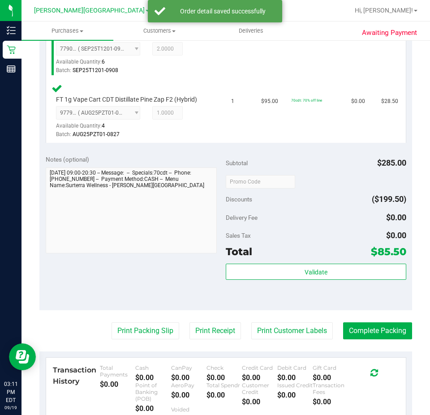
scroll to position [358, 0]
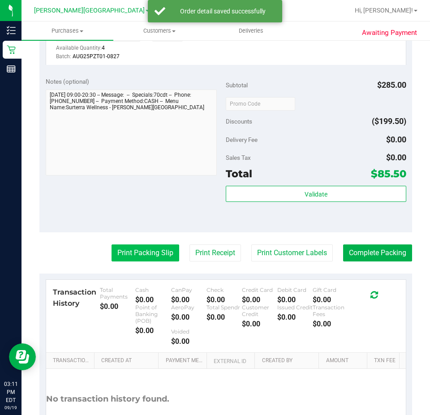
click at [156, 248] on button "Print Packing Slip" at bounding box center [146, 253] width 68 height 17
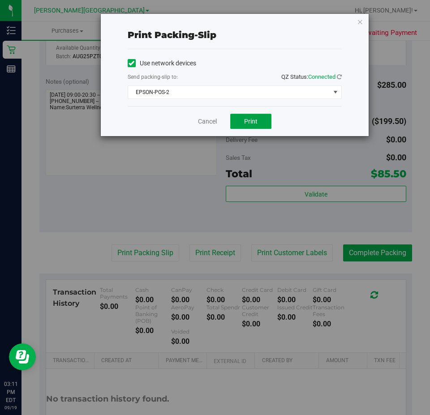
click at [242, 123] on button "Print" at bounding box center [250, 121] width 41 height 15
click at [298, 117] on div "Cancel Print" at bounding box center [235, 121] width 214 height 30
drag, startPoint x: 198, startPoint y: 117, endPoint x: 227, endPoint y: 133, distance: 32.3
click at [199, 118] on link "Cancel" at bounding box center [207, 121] width 19 height 9
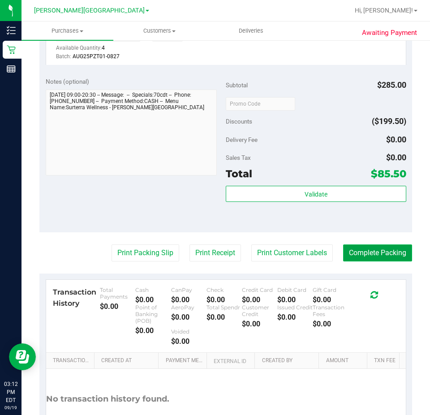
click at [348, 249] on button "Complete Packing" at bounding box center [377, 253] width 69 height 17
click at [334, 206] on div "Validate" at bounding box center [316, 206] width 180 height 40
click at [319, 185] on div "Subtotal $285.00 Discounts ($199.50) Delivery Fee $0.00 Sales Tax $0.00 Total $…" at bounding box center [316, 151] width 180 height 149
click at [320, 173] on div "Total $85.50" at bounding box center [316, 174] width 180 height 16
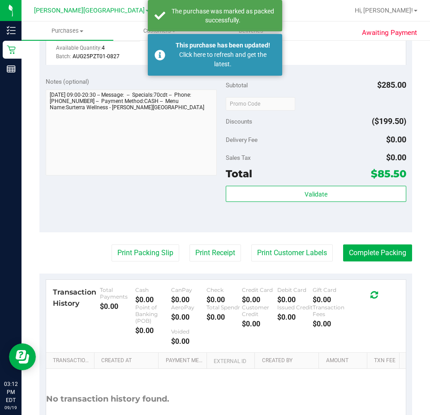
click at [321, 203] on div "Validate" at bounding box center [316, 206] width 180 height 40
click at [321, 184] on div "Subtotal $285.00 Discounts ($199.50) Delivery Fee $0.00 Sales Tax $0.00 Total $…" at bounding box center [316, 151] width 180 height 149
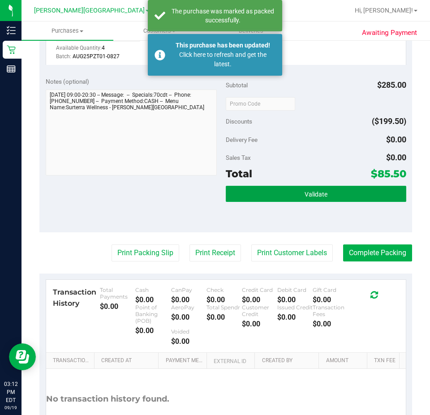
drag, startPoint x: 321, startPoint y: 191, endPoint x: 330, endPoint y: 168, distance: 24.8
click at [322, 191] on span "Validate" at bounding box center [316, 194] width 23 height 7
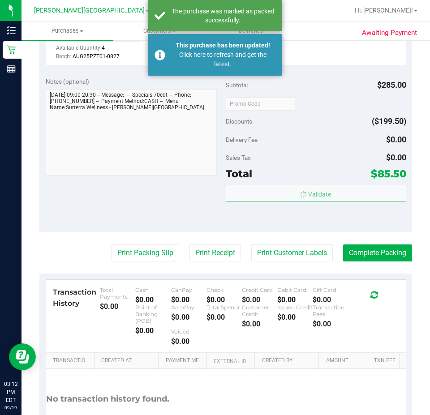
click at [330, 168] on body "Inventory Retail Reports 03:12 PM EDT 09/19/2025 09/19 Bonita Springs WC Hi, Je…" at bounding box center [215, 207] width 430 height 415
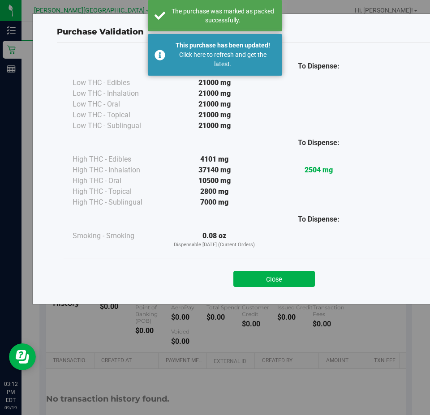
click at [266, 268] on div "Close" at bounding box center [274, 276] width 408 height 22
click at [248, 288] on div "Close" at bounding box center [274, 276] width 421 height 36
click at [249, 278] on button "Close" at bounding box center [274, 279] width 82 height 16
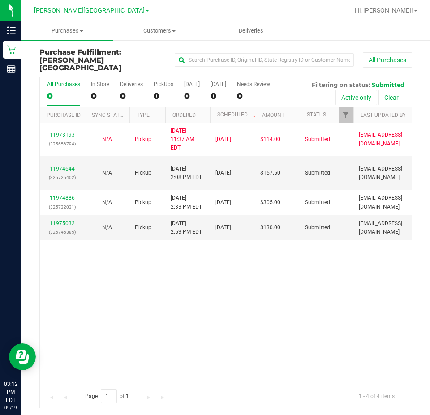
click at [188, 242] on div "11973193 (325656794) N/A Pickup 9/19/2025 11:37 AM EDT 9/19/2025 $114.00 Submit…" at bounding box center [226, 254] width 372 height 262
click at [70, 165] on div "11974644 (325725402)" at bounding box center [62, 173] width 34 height 17
click at [70, 166] on link "11974644" at bounding box center [62, 169] width 25 height 6
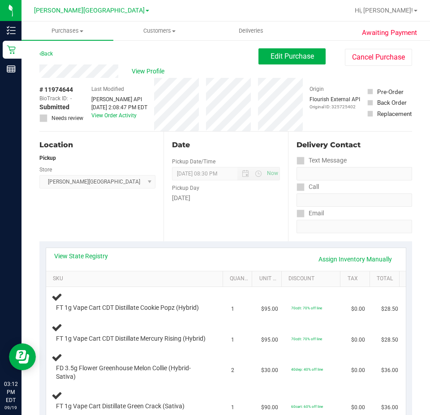
click at [197, 224] on div "Date Pickup Date/Time 09/19/2025 Now 09/19/2025 08:30 PM Now Pickup Day Friday" at bounding box center [225, 187] width 124 height 110
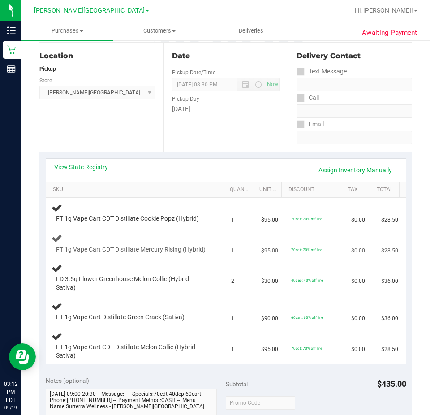
scroll to position [90, 0]
click at [247, 269] on td "2" at bounding box center [241, 278] width 30 height 38
click at [176, 159] on div "View State Registry Assign Inventory Manually" at bounding box center [226, 170] width 360 height 23
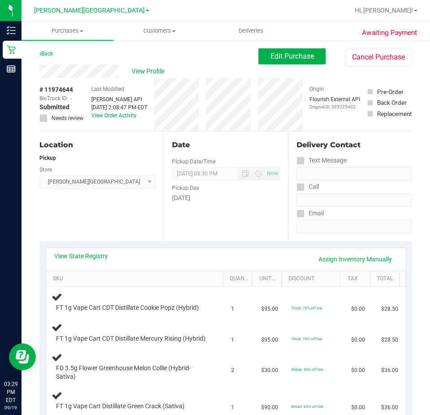
click at [196, 60] on div "Back Edit Purchase Cancel Purchase" at bounding box center [225, 56] width 373 height 16
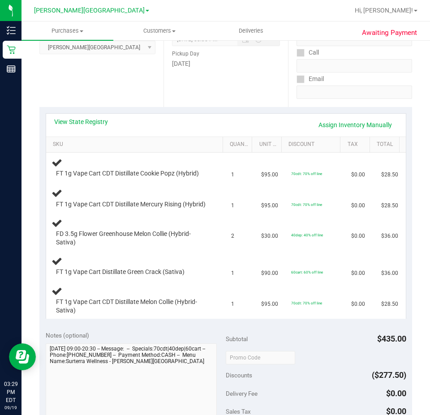
click at [256, 198] on td "$95.00" at bounding box center [271, 199] width 30 height 30
click at [145, 84] on div "Location Pickup Store [PERSON_NAME][GEOGRAPHIC_DATA] WC Select Store [PERSON_NA…" at bounding box center [101, 52] width 124 height 110
click at [236, 173] on td "1" at bounding box center [241, 168] width 30 height 30
